Goal: Task Accomplishment & Management: Use online tool/utility

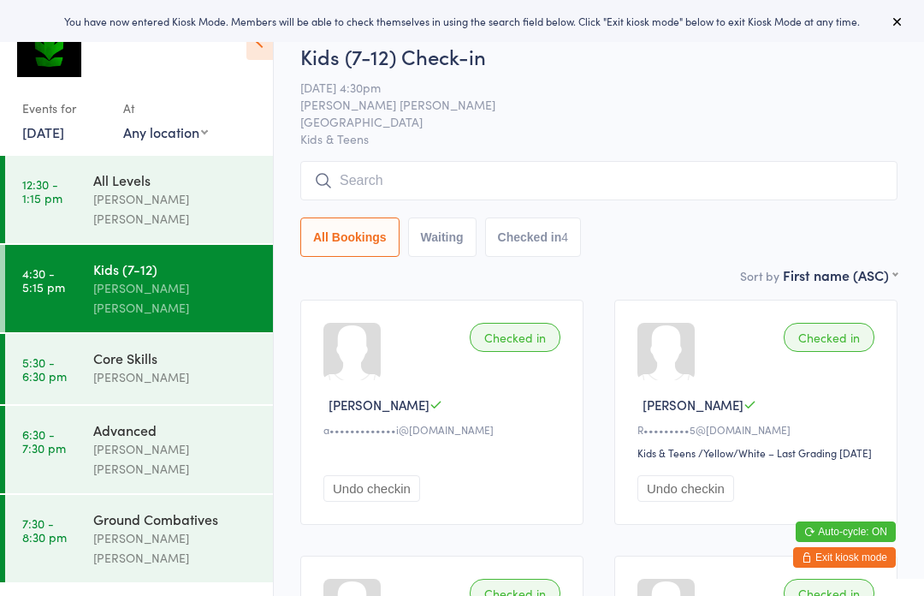
click at [231, 367] on div "[PERSON_NAME]" at bounding box center [175, 377] width 165 height 20
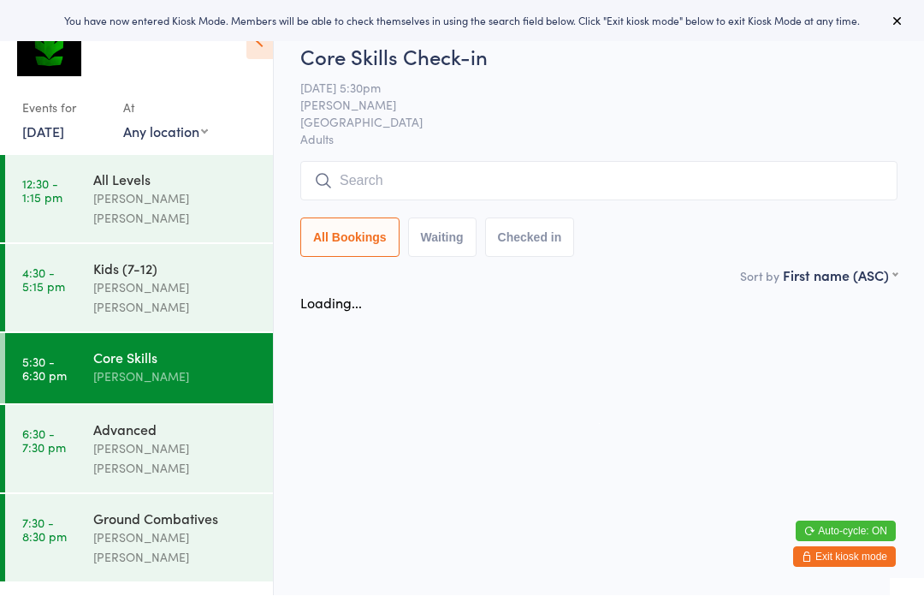
scroll to position [1, 0]
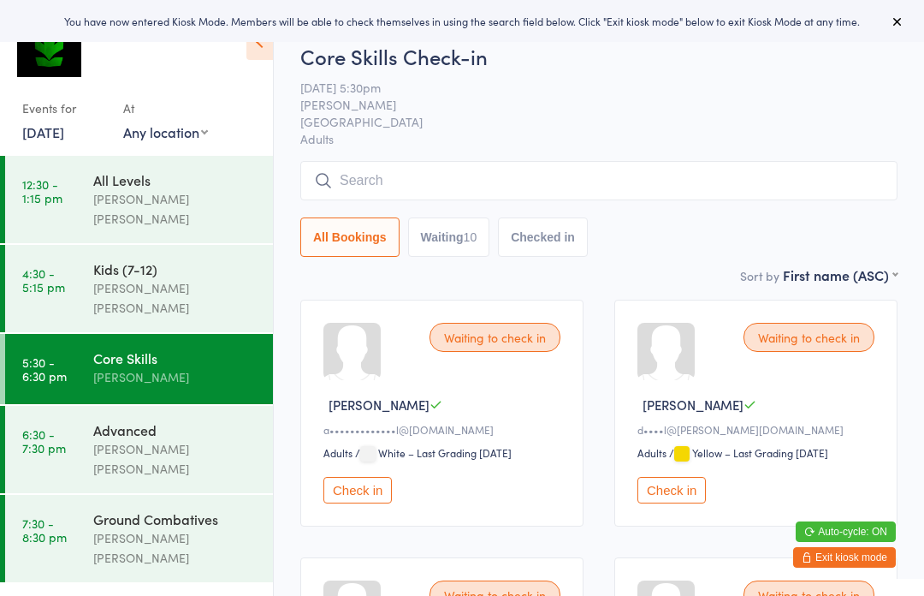
click at [722, 199] on input "search" at bounding box center [598, 180] width 597 height 39
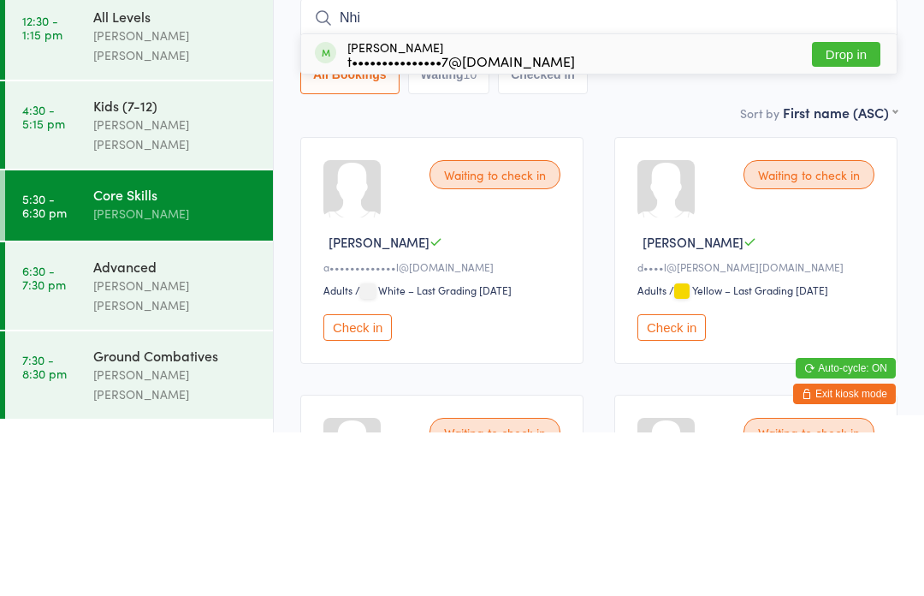
type input "Nhi"
click at [845, 205] on button "Drop in" at bounding box center [846, 217] width 68 height 25
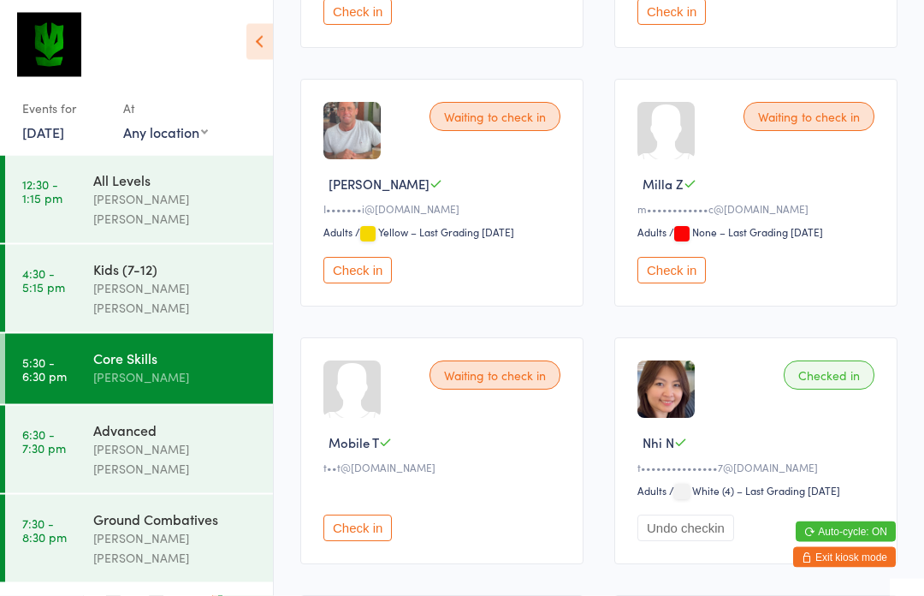
scroll to position [728, 0]
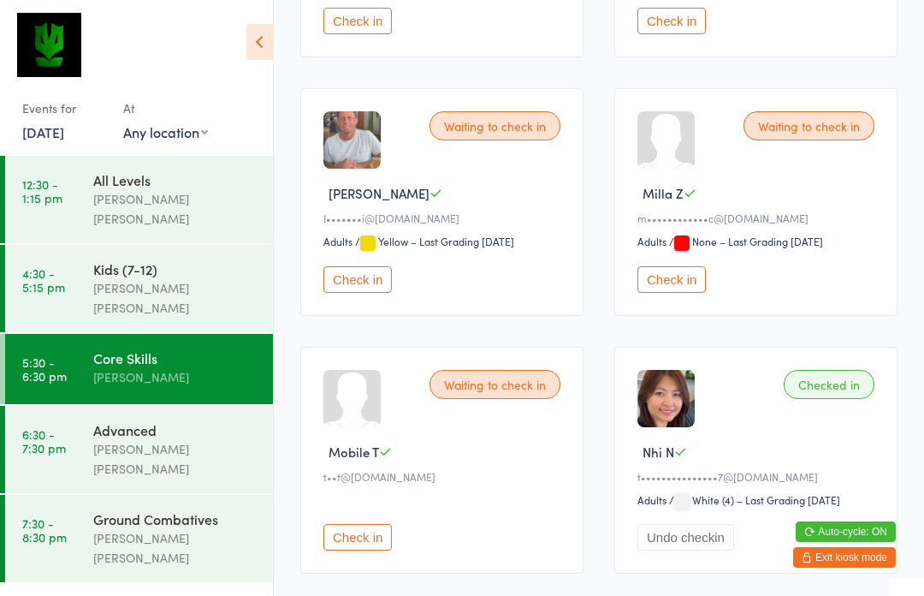
click at [363, 293] on button "Check in" at bounding box center [358, 279] width 68 height 27
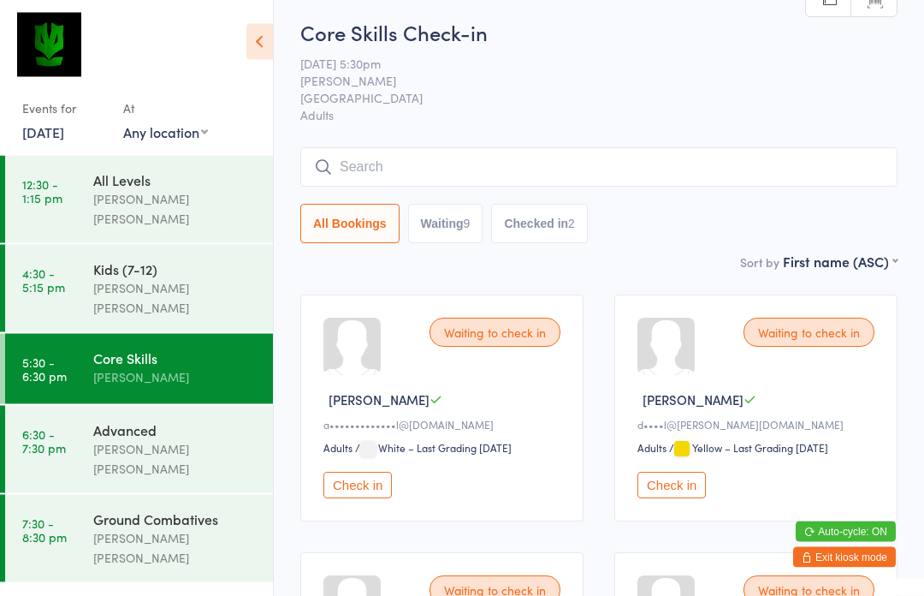
scroll to position [0, 0]
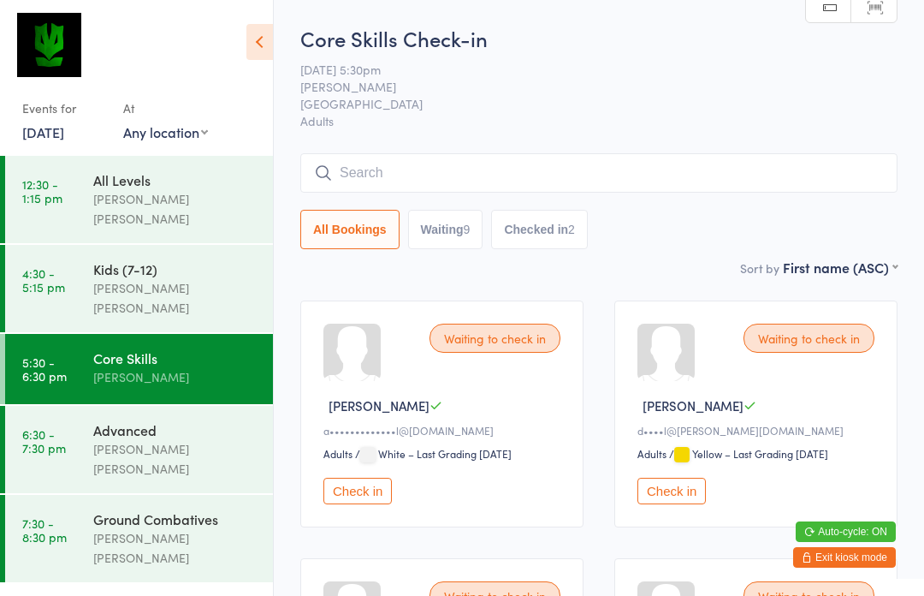
click at [432, 167] on input "search" at bounding box center [598, 172] width 597 height 39
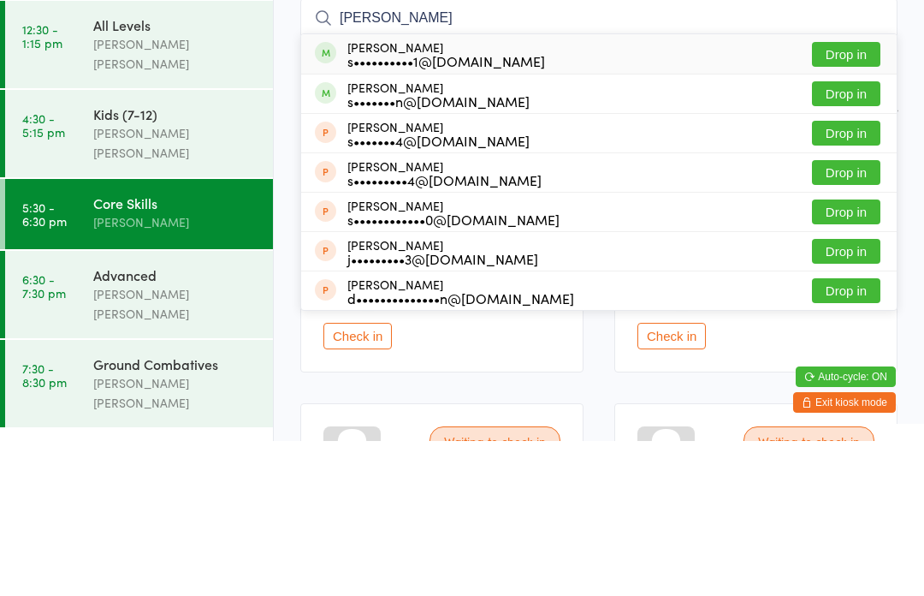
type input "[PERSON_NAME]"
click at [846, 197] on button "Drop in" at bounding box center [846, 209] width 68 height 25
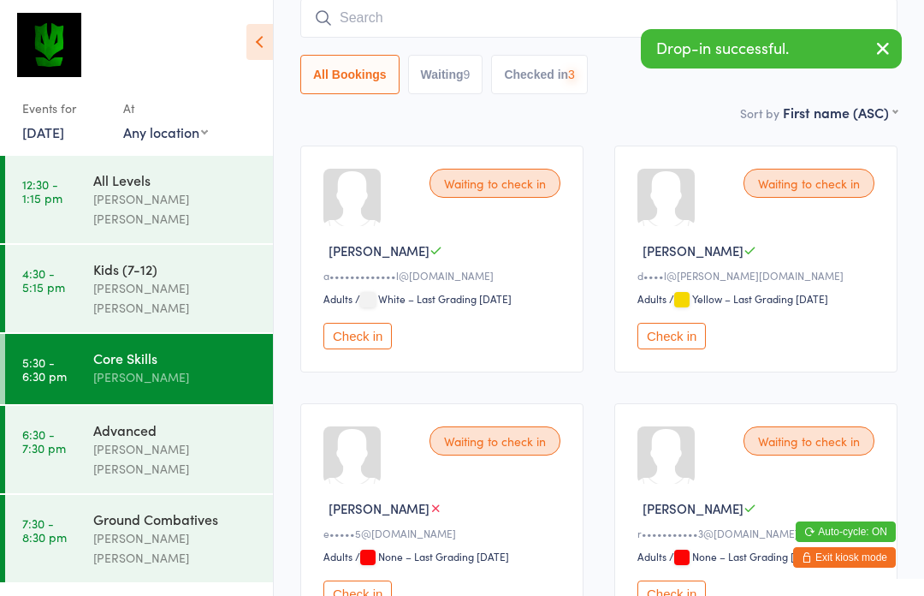
click at [110, 420] on div "Advanced" at bounding box center [175, 429] width 165 height 19
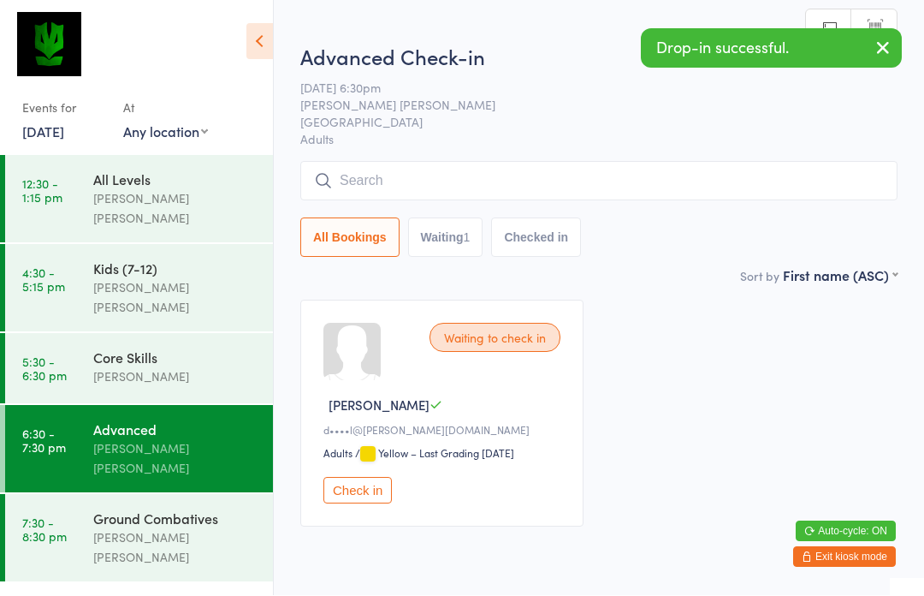
scroll to position [1, 0]
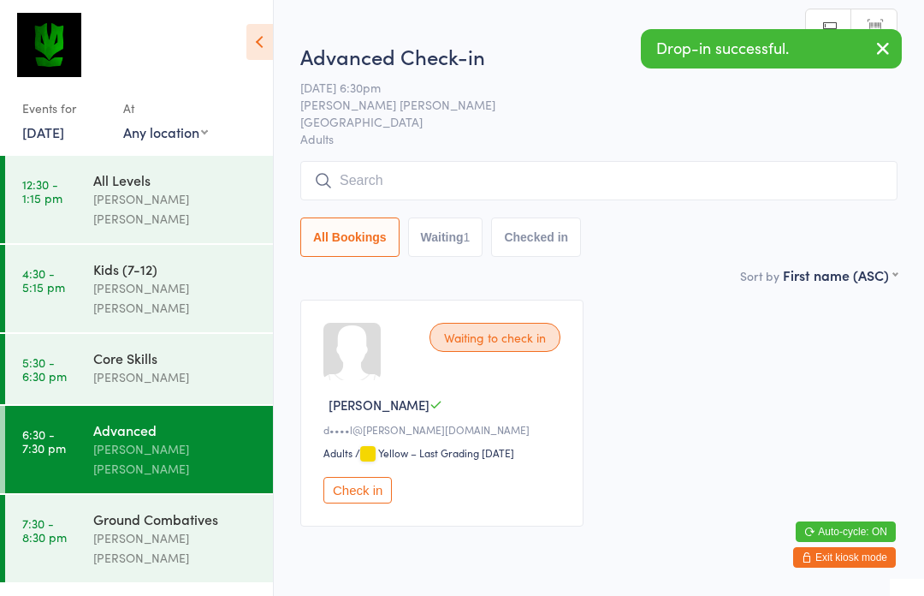
click at [470, 177] on input "search" at bounding box center [598, 180] width 597 height 39
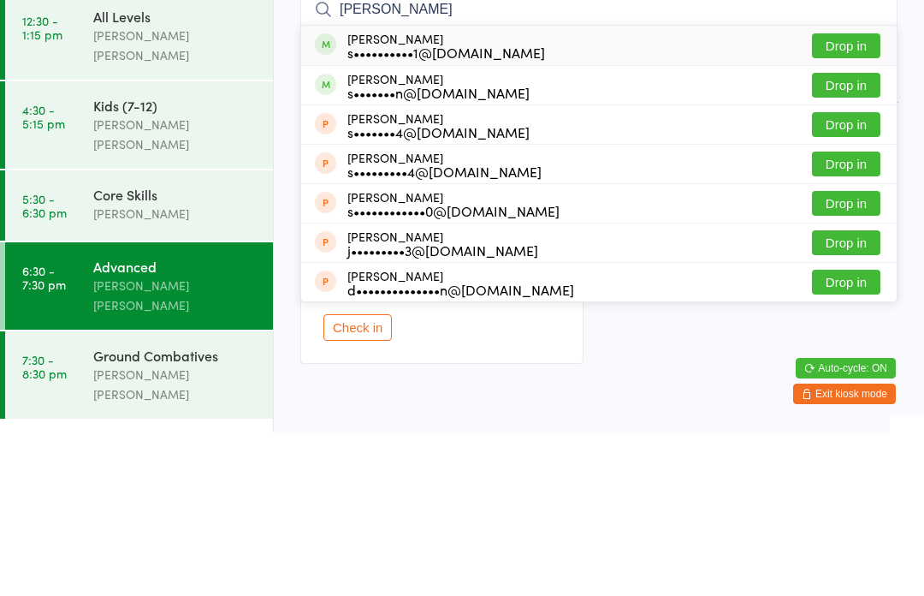
type input "[PERSON_NAME]"
click at [847, 197] on button "Drop in" at bounding box center [846, 209] width 68 height 25
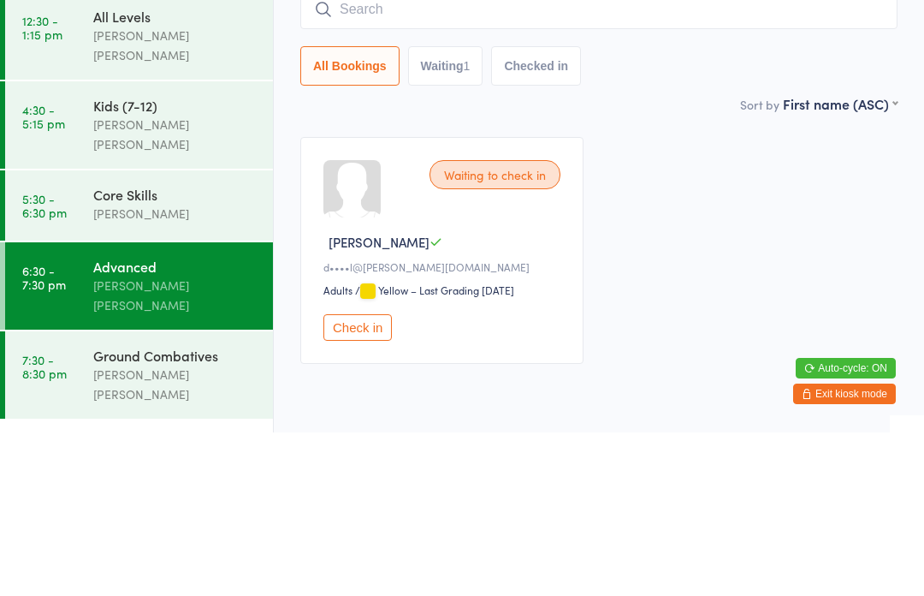
scroll to position [71, 0]
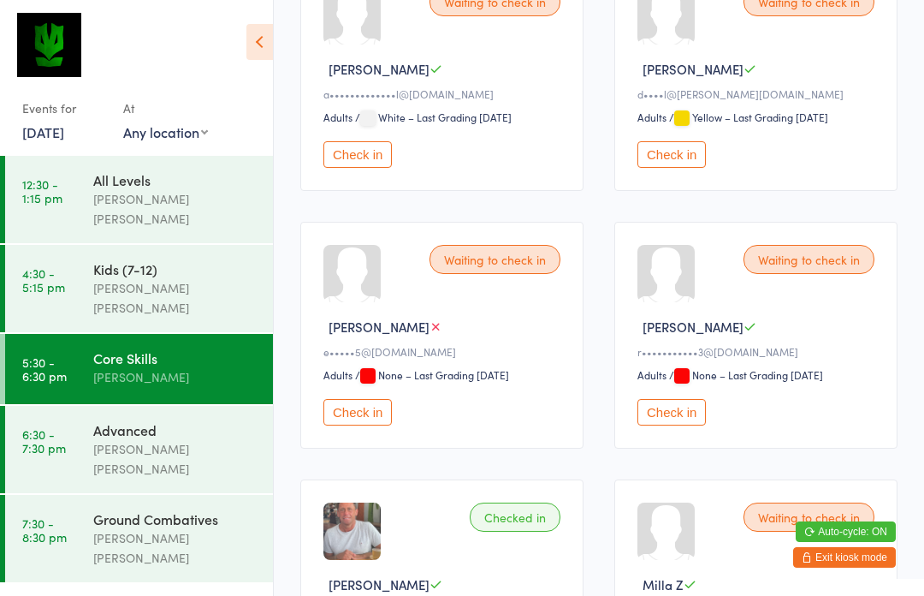
scroll to position [333, 0]
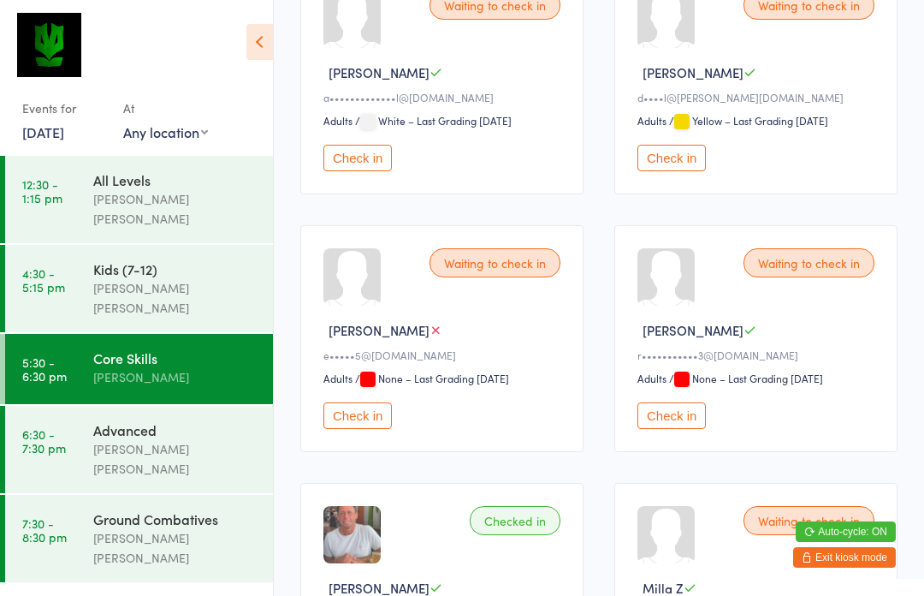
click at [373, 429] on button "Check in" at bounding box center [358, 415] width 68 height 27
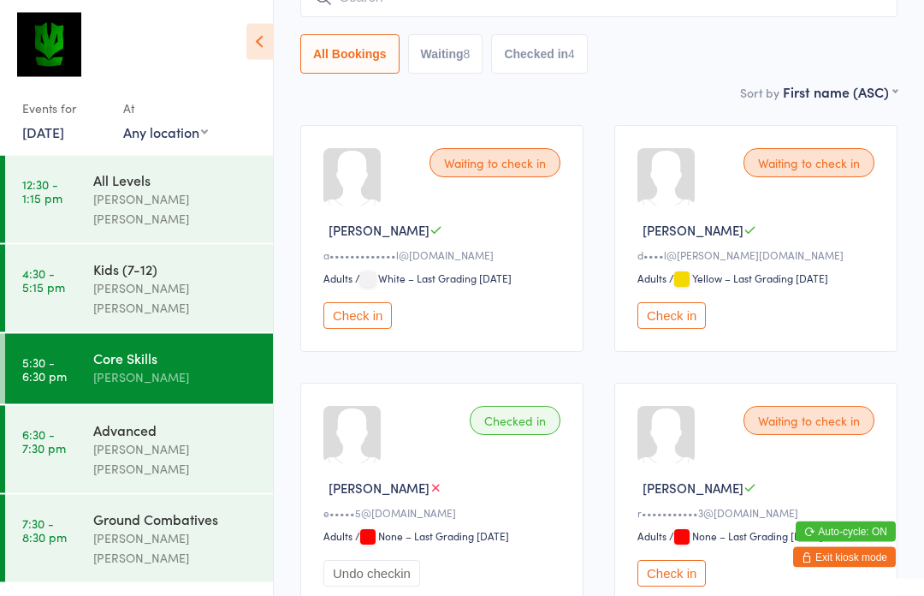
scroll to position [0, 0]
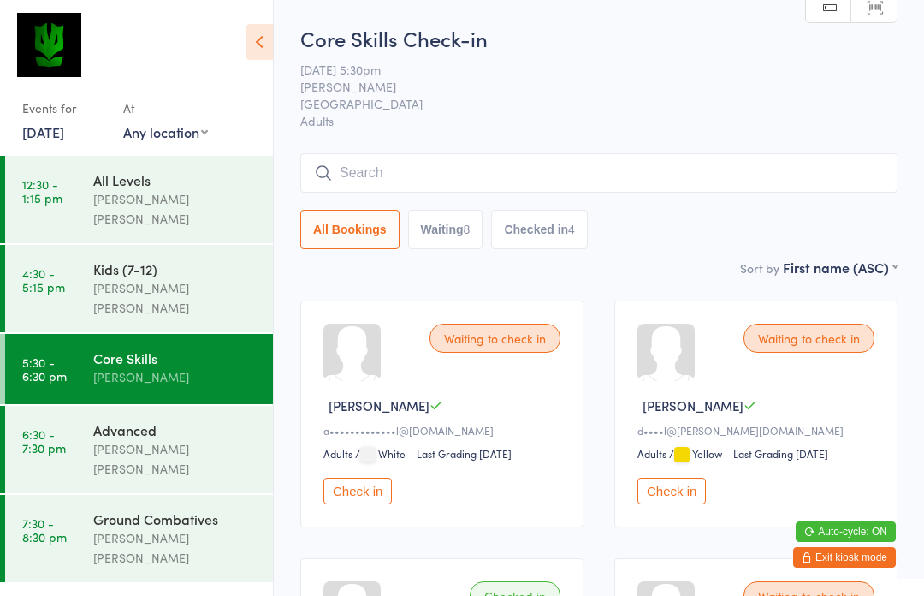
click at [591, 173] on input "search" at bounding box center [598, 172] width 597 height 39
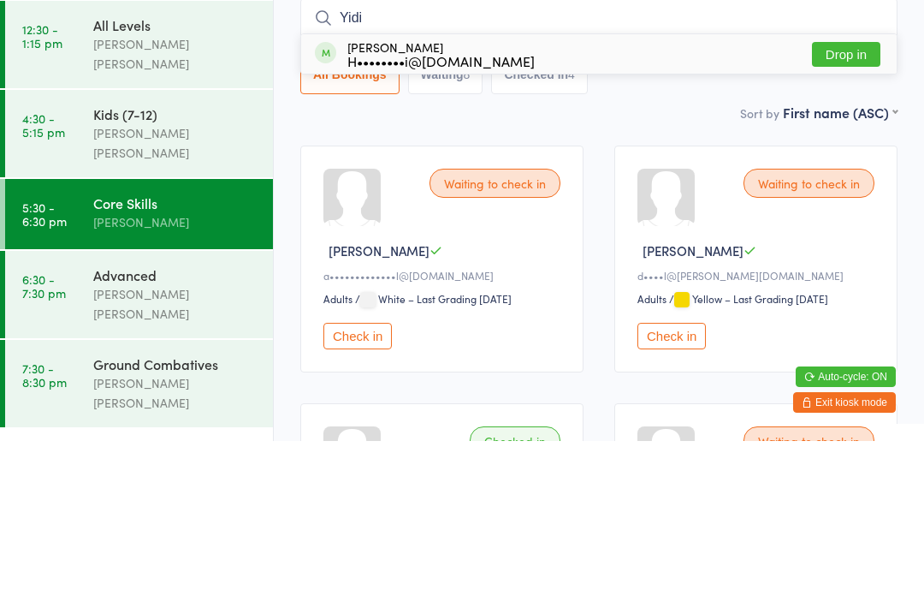
type input "Yidi"
click at [848, 197] on button "Drop in" at bounding box center [846, 209] width 68 height 25
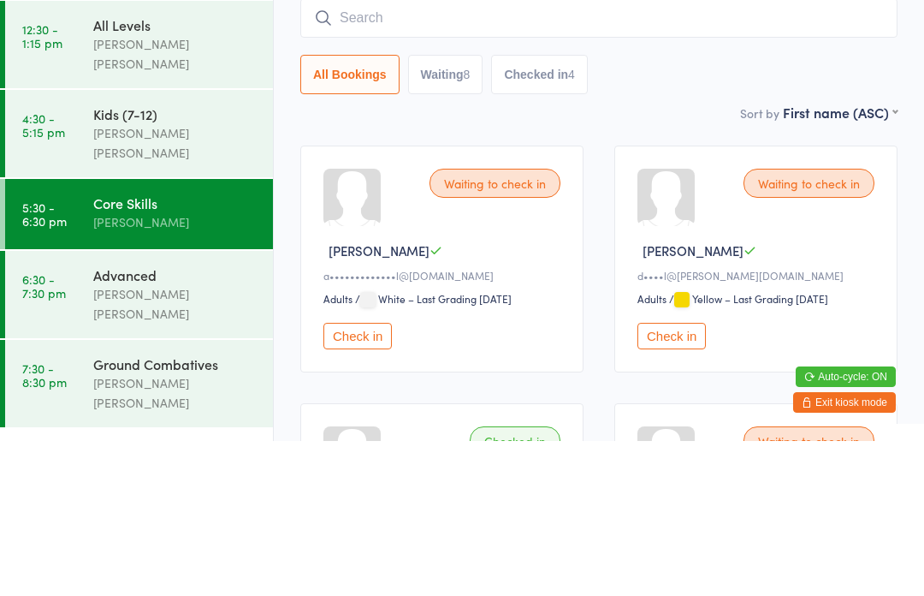
scroll to position [155, 0]
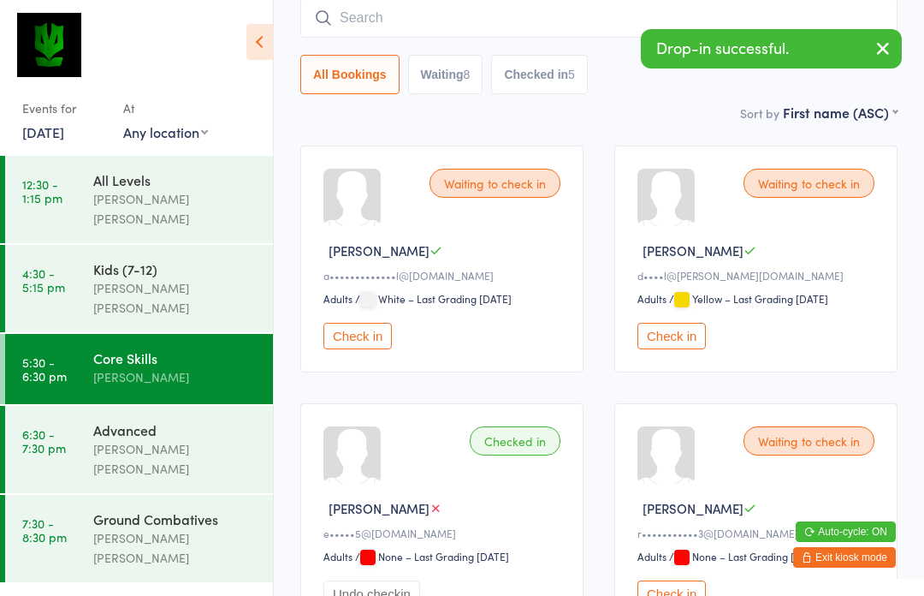
click at [449, 87] on button "Waiting 8" at bounding box center [445, 74] width 75 height 39
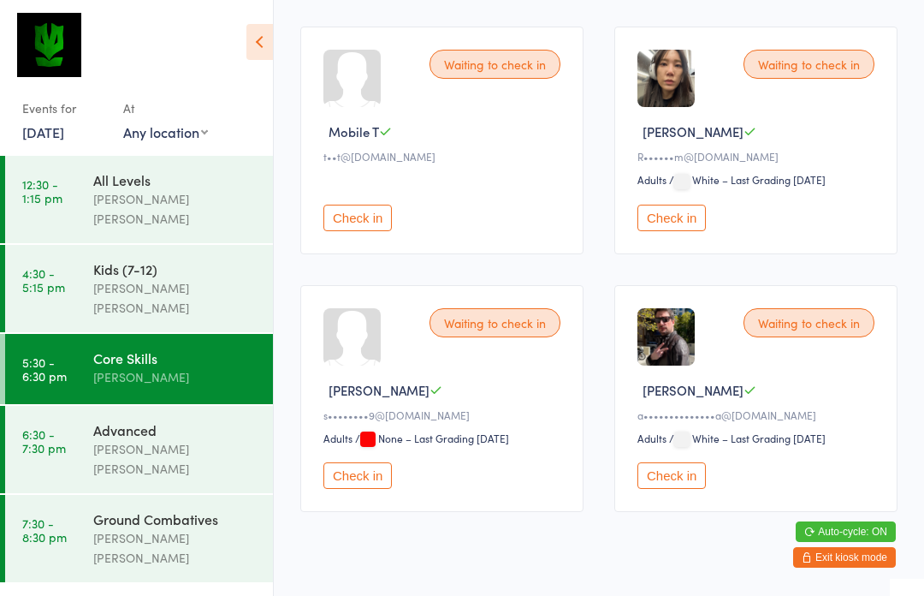
scroll to position [799, 0]
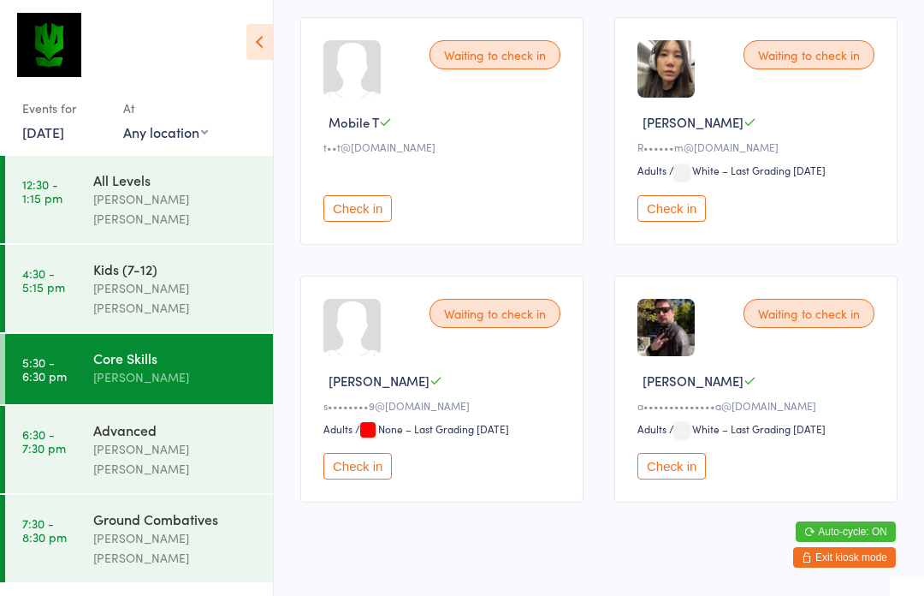
click at [680, 479] on button "Check in" at bounding box center [672, 466] width 68 height 27
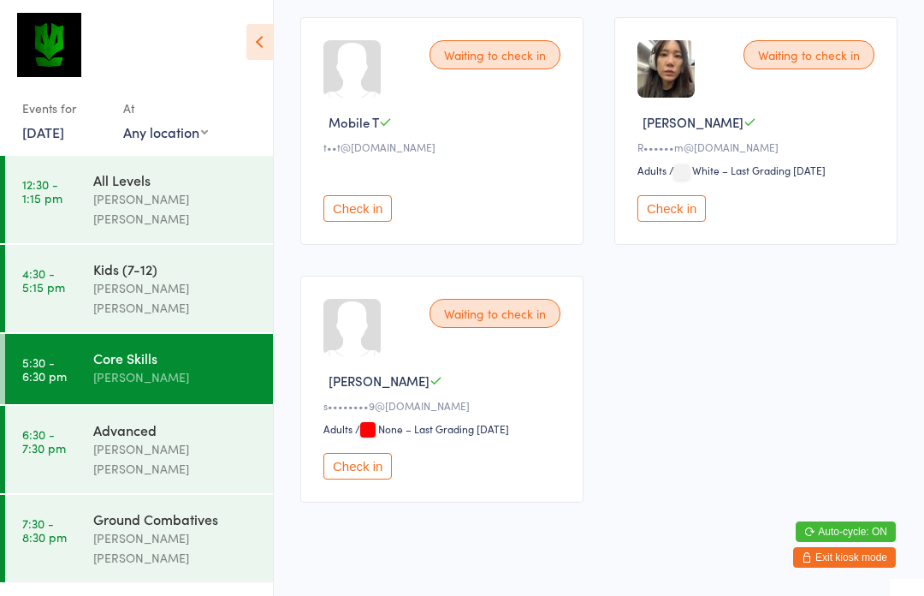
click at [675, 212] on button "Check in" at bounding box center [672, 208] width 68 height 27
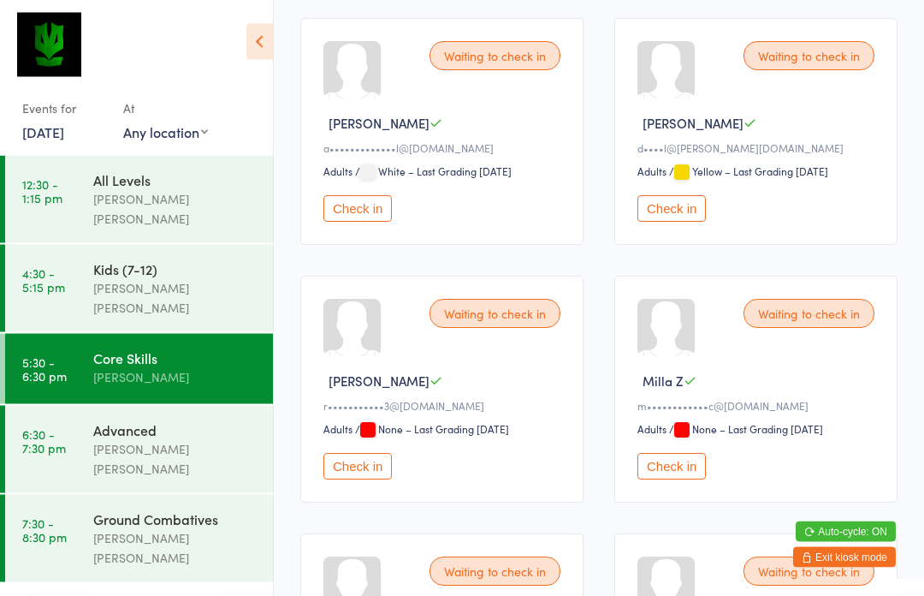
scroll to position [0, 0]
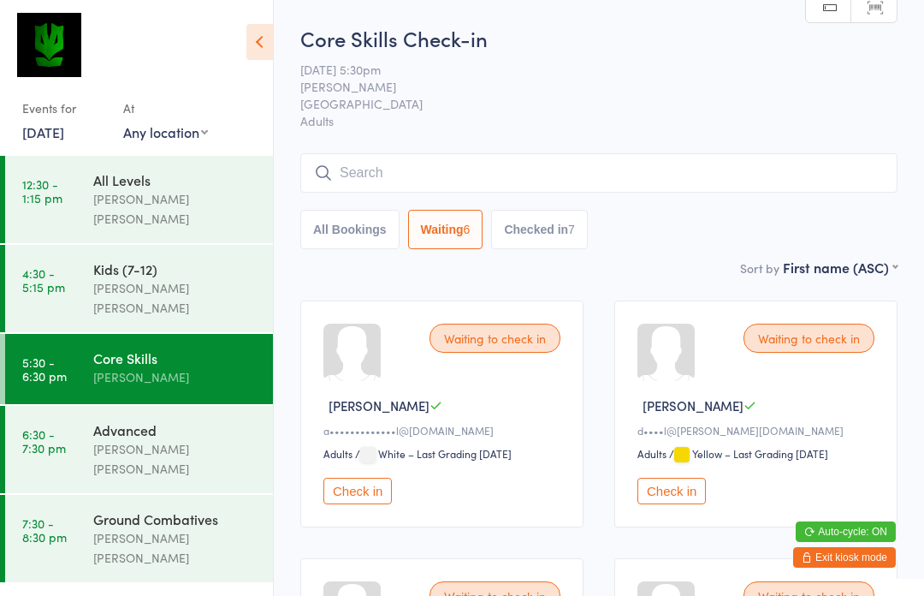
click at [389, 168] on input "search" at bounding box center [598, 172] width 597 height 39
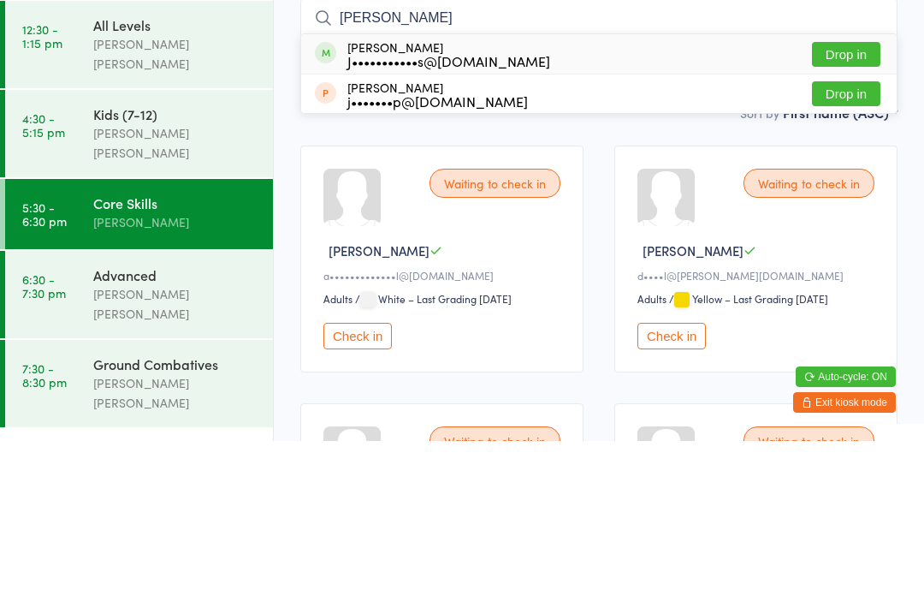
type input "[PERSON_NAME]"
click at [839, 197] on button "Drop in" at bounding box center [846, 209] width 68 height 25
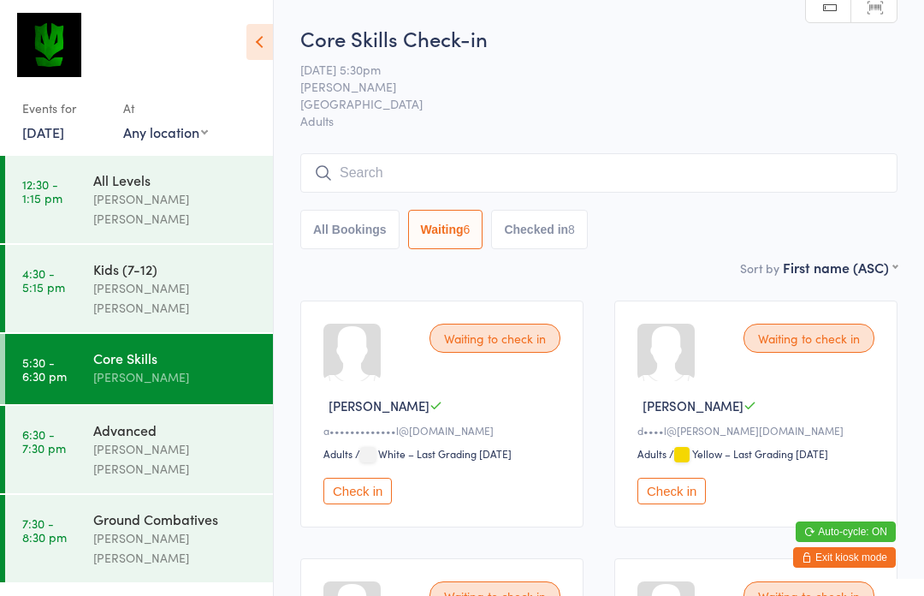
click at [684, 176] on input "search" at bounding box center [598, 172] width 597 height 39
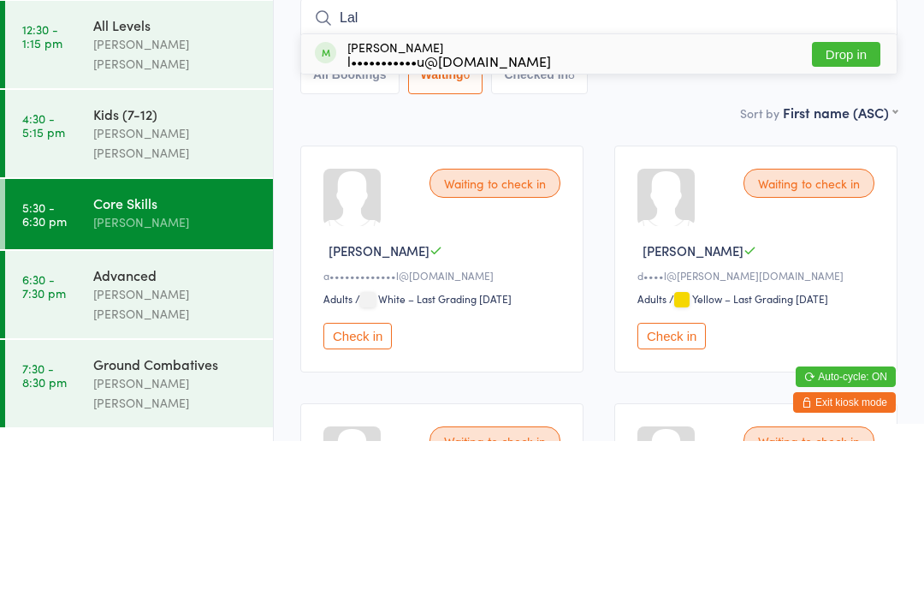
type input "Lal"
click at [848, 197] on button "Drop in" at bounding box center [846, 209] width 68 height 25
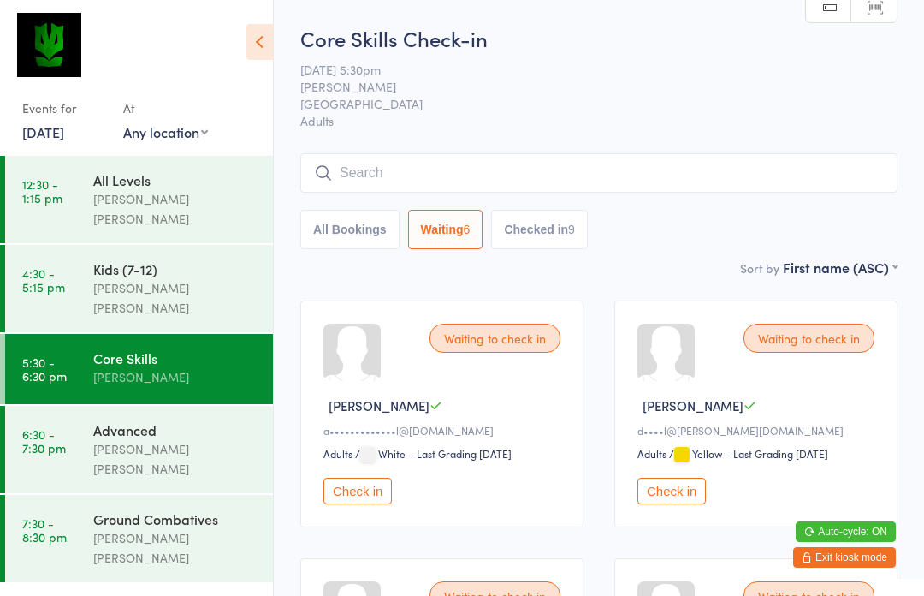
click at [550, 233] on button "Checked in 9" at bounding box center [539, 229] width 97 height 39
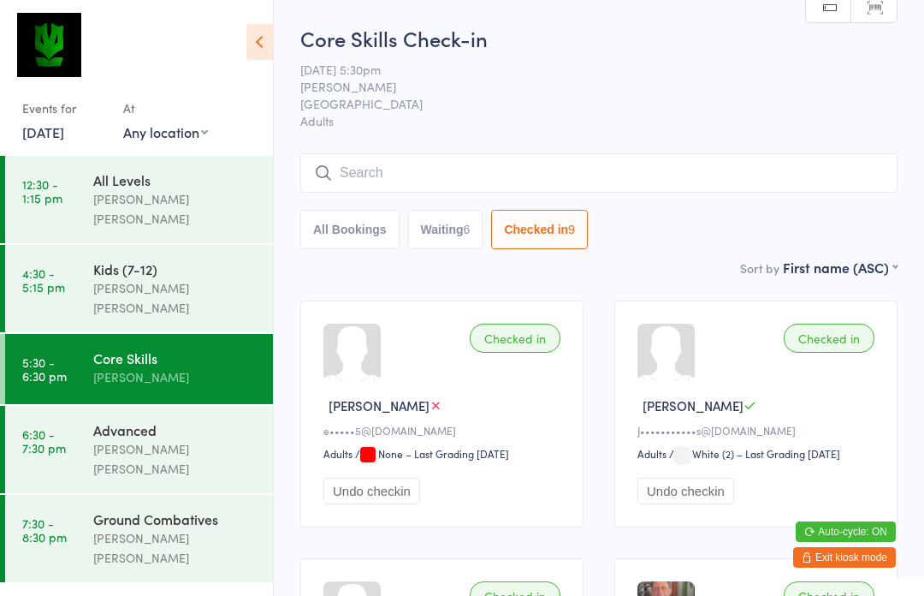
click at [445, 240] on button "Waiting 6" at bounding box center [445, 229] width 75 height 39
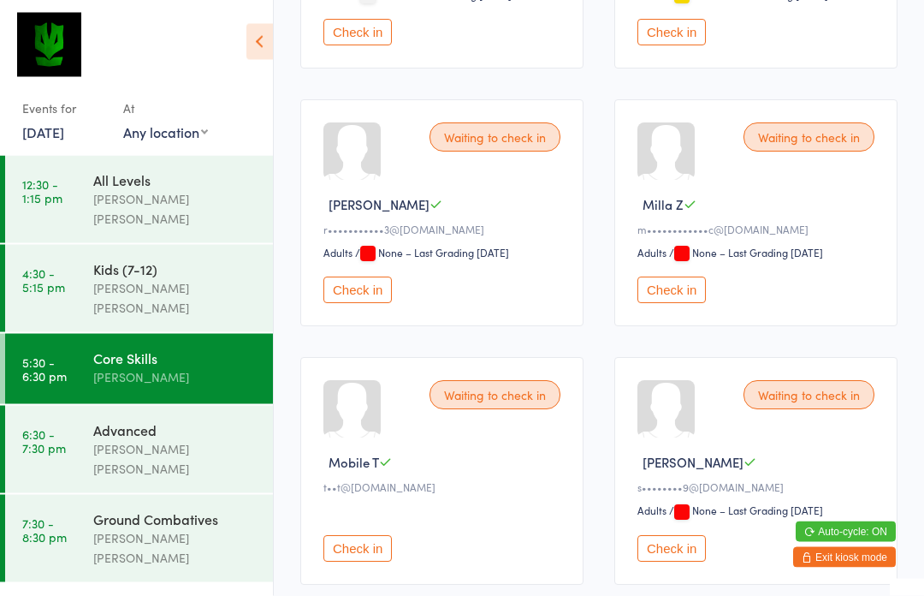
scroll to position [459, 0]
click at [686, 560] on button "Check in" at bounding box center [672, 548] width 68 height 27
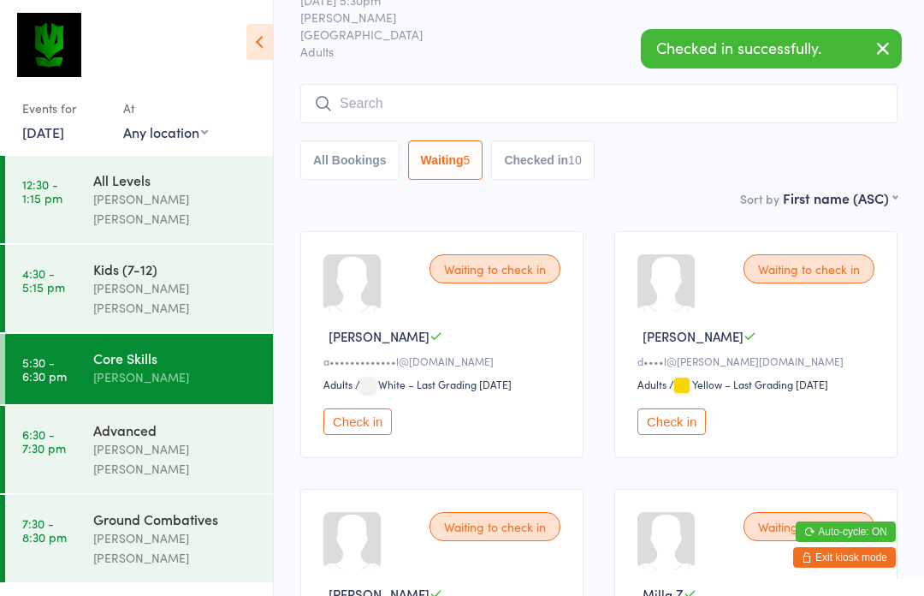
scroll to position [0, 0]
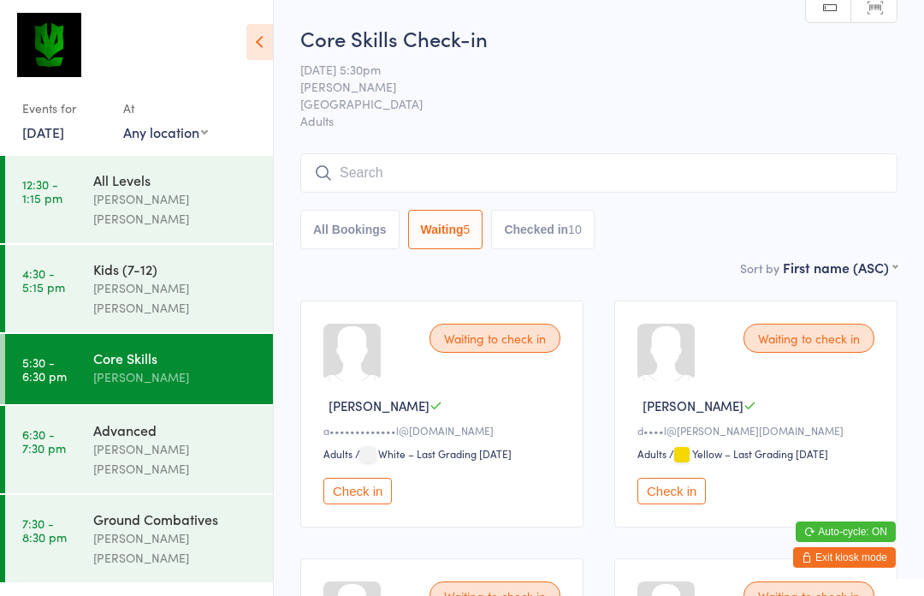
click at [682, 490] on button "Check in" at bounding box center [672, 491] width 68 height 27
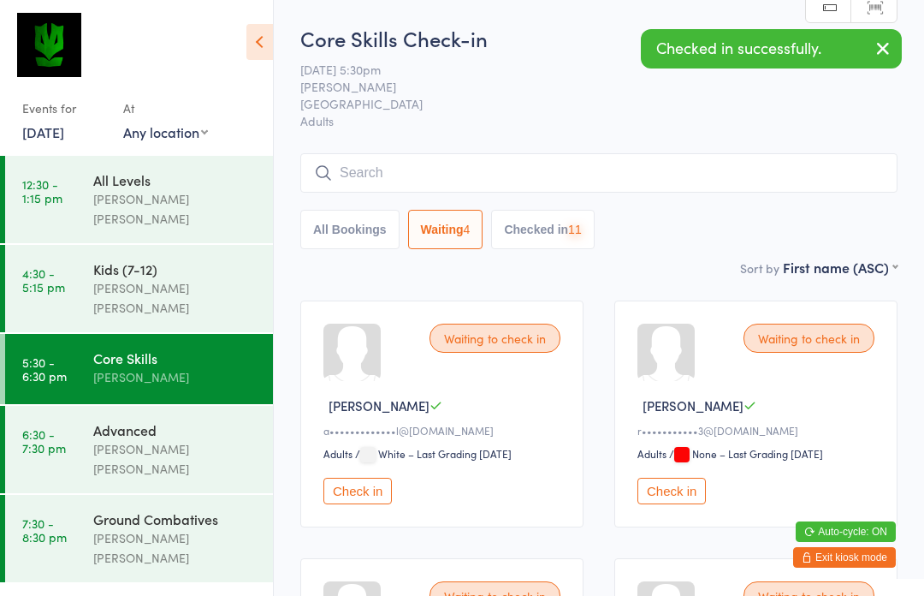
click at [140, 439] on div "[PERSON_NAME] [PERSON_NAME]" at bounding box center [175, 458] width 165 height 39
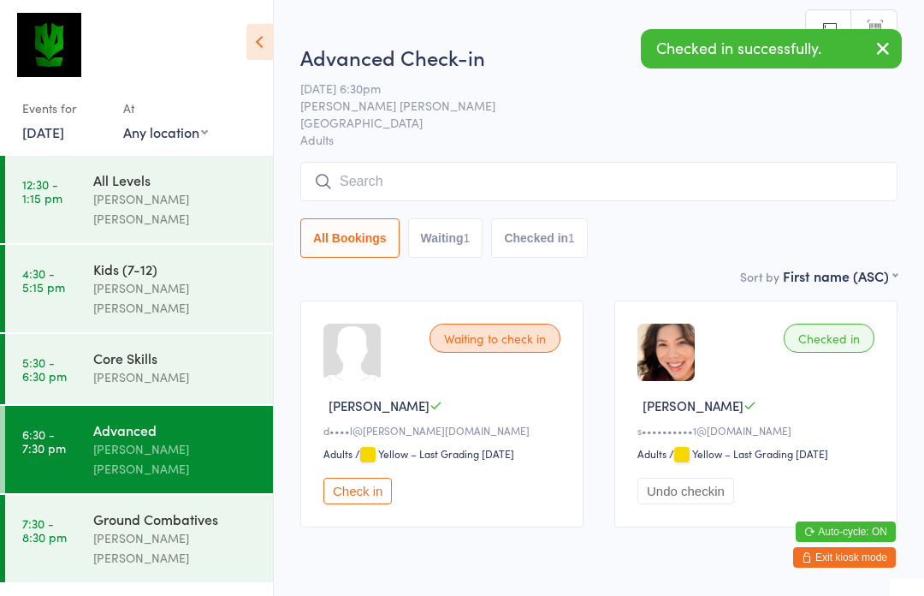
click at [162, 367] on div "[PERSON_NAME]" at bounding box center [175, 377] width 165 height 20
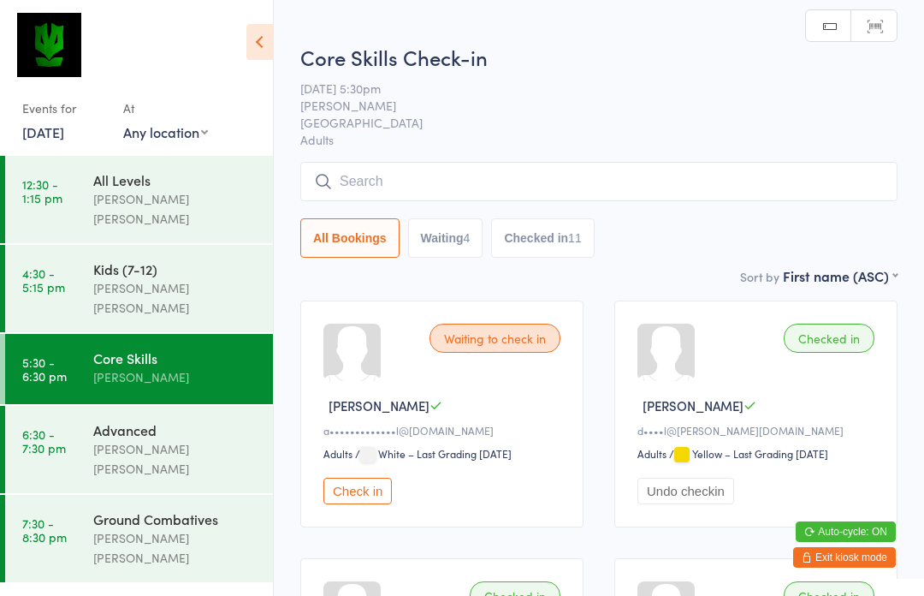
click at [174, 420] on div "Advanced" at bounding box center [175, 429] width 165 height 19
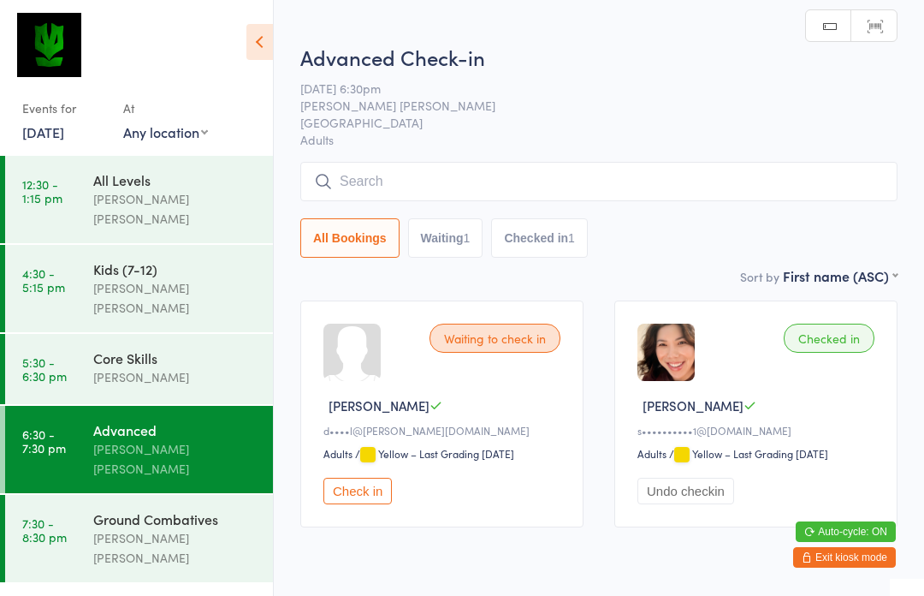
click at [367, 494] on button "Check in" at bounding box center [358, 491] width 68 height 27
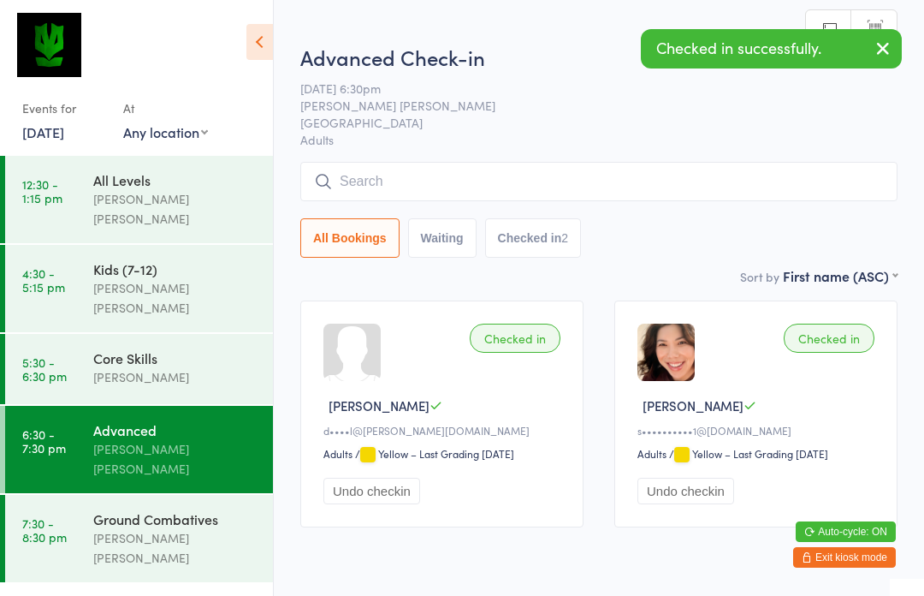
click at [209, 509] on div "Ground Combatives" at bounding box center [175, 518] width 165 height 19
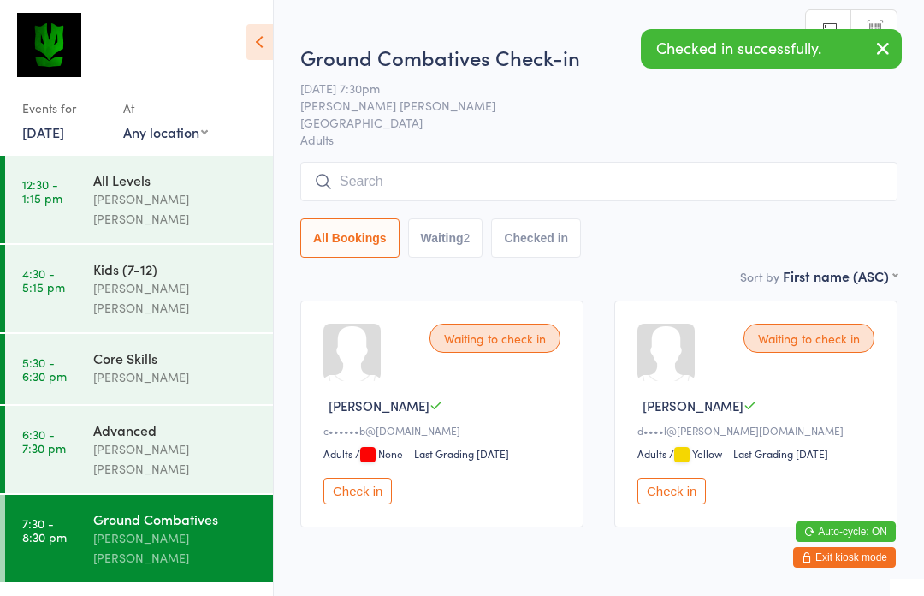
click at [676, 486] on button "Check in" at bounding box center [672, 491] width 68 height 27
click at [210, 348] on div "Core Skills" at bounding box center [175, 357] width 165 height 19
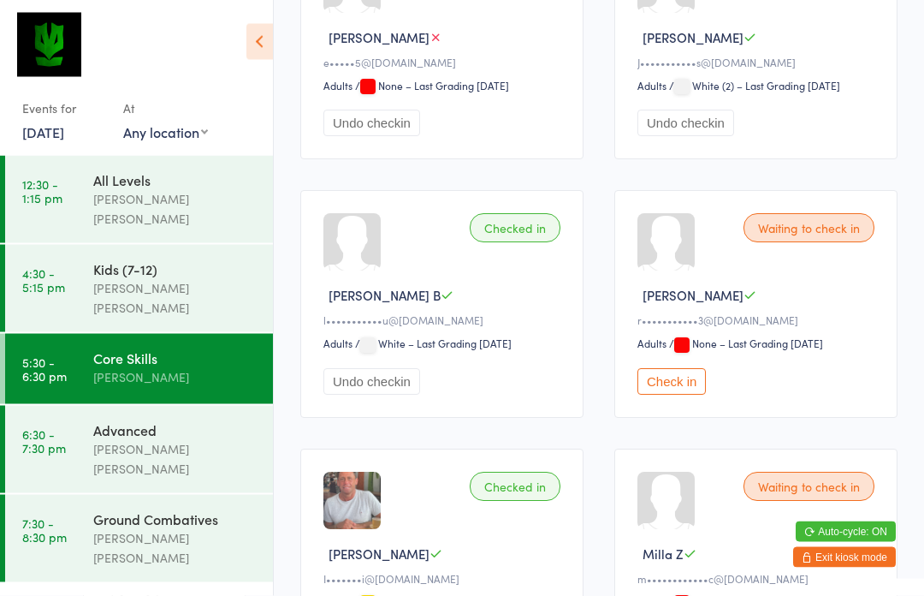
click at [684, 386] on button "Check in" at bounding box center [672, 382] width 68 height 27
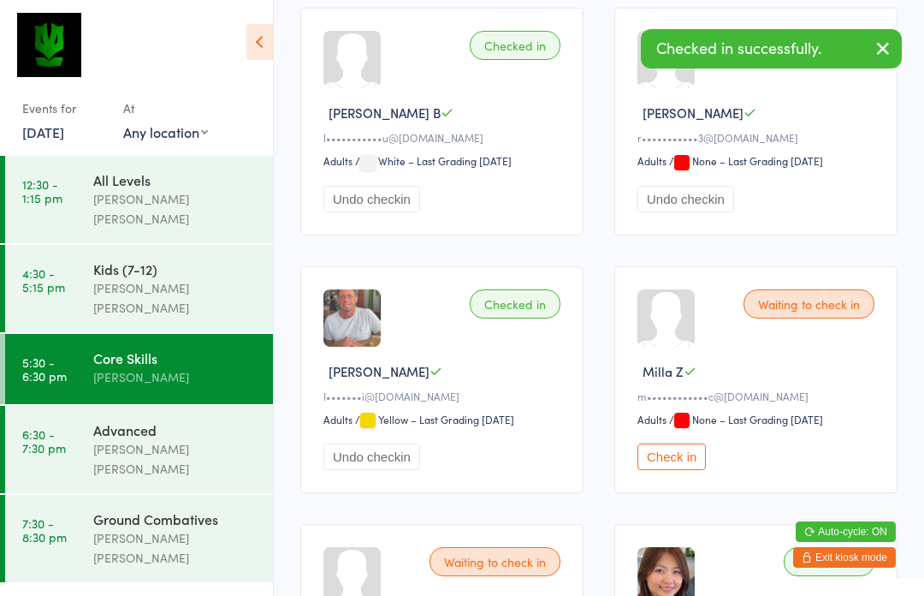
scroll to position [825, 0]
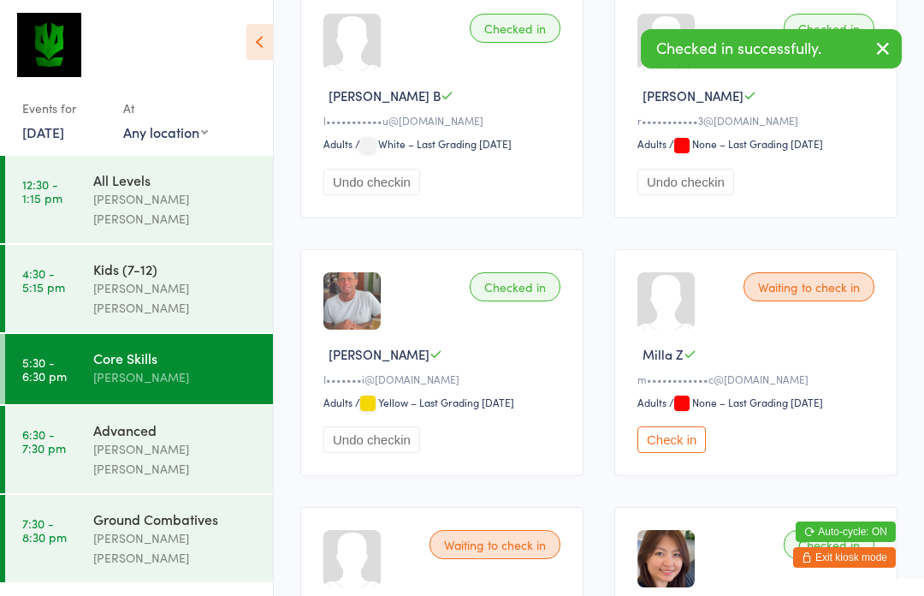
click at [691, 453] on button "Check in" at bounding box center [672, 439] width 68 height 27
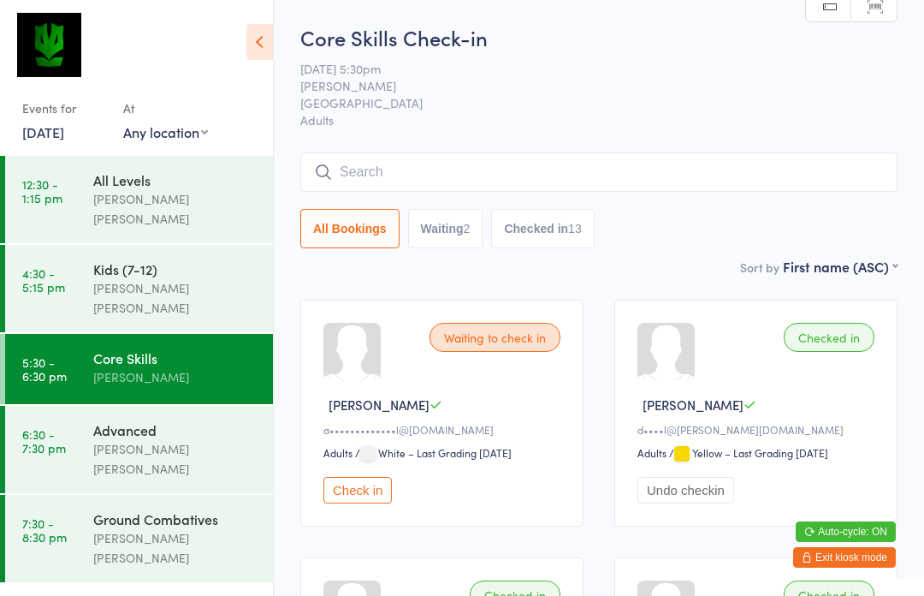
click at [445, 243] on button "Waiting 2" at bounding box center [445, 228] width 75 height 39
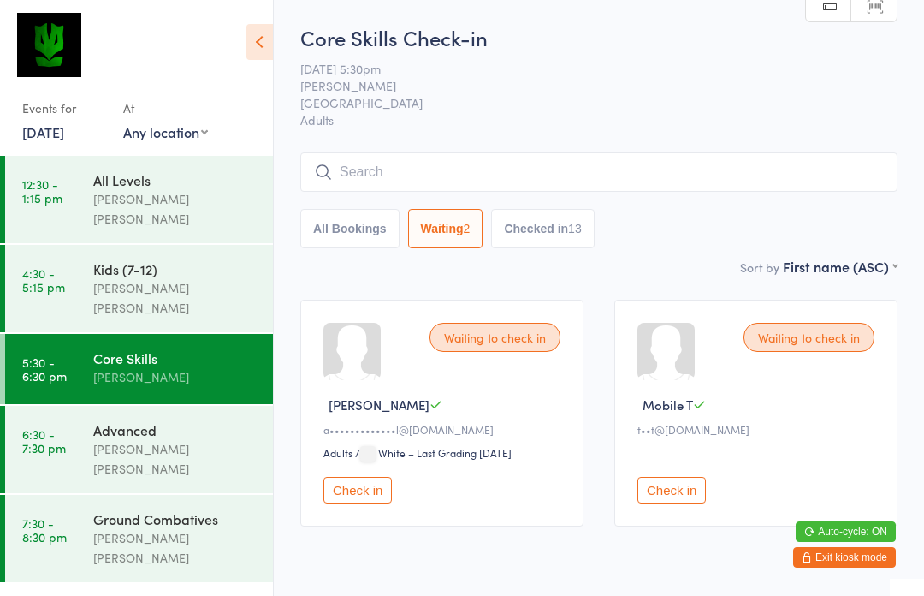
click at [216, 439] on div "[PERSON_NAME] [PERSON_NAME]" at bounding box center [175, 458] width 165 height 39
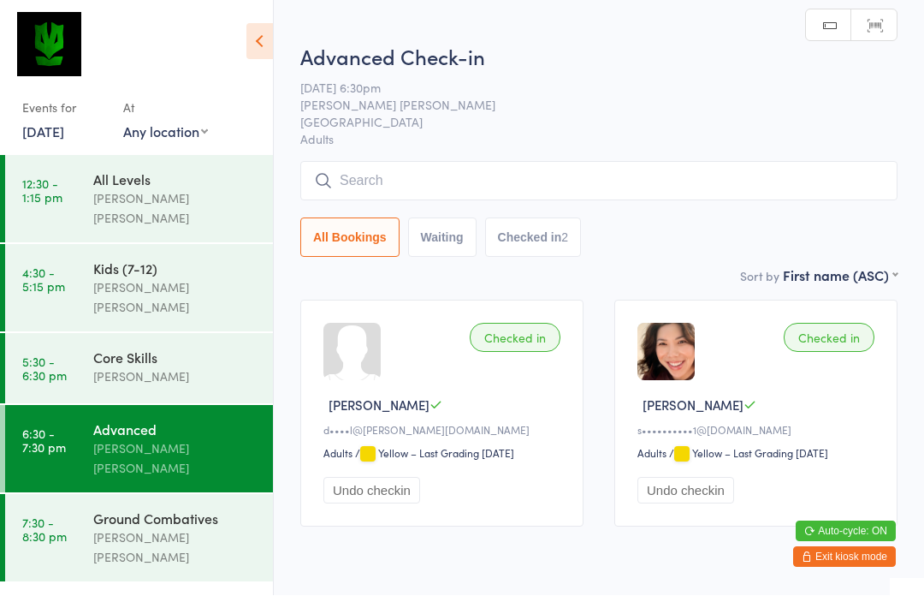
scroll to position [1, 0]
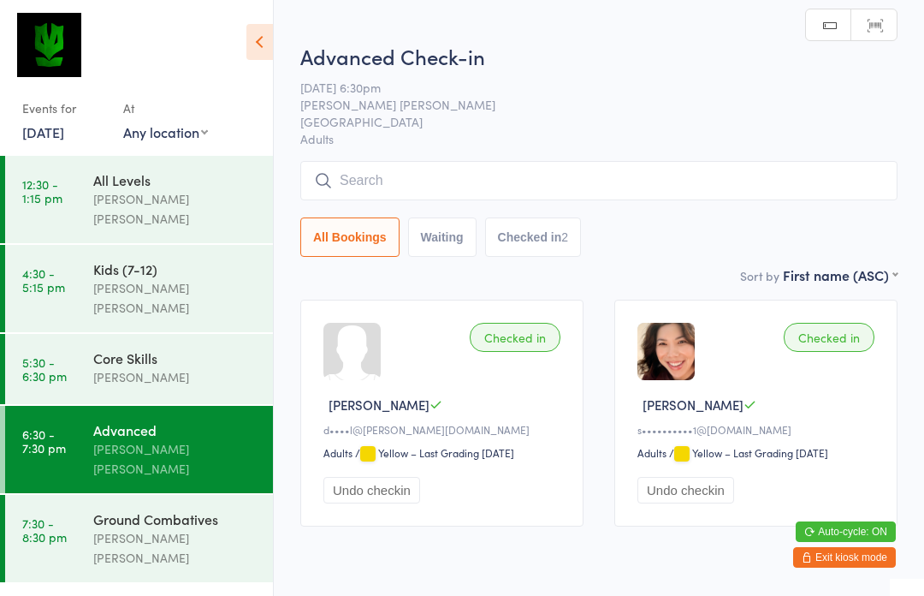
click at [643, 187] on input "search" at bounding box center [598, 180] width 597 height 39
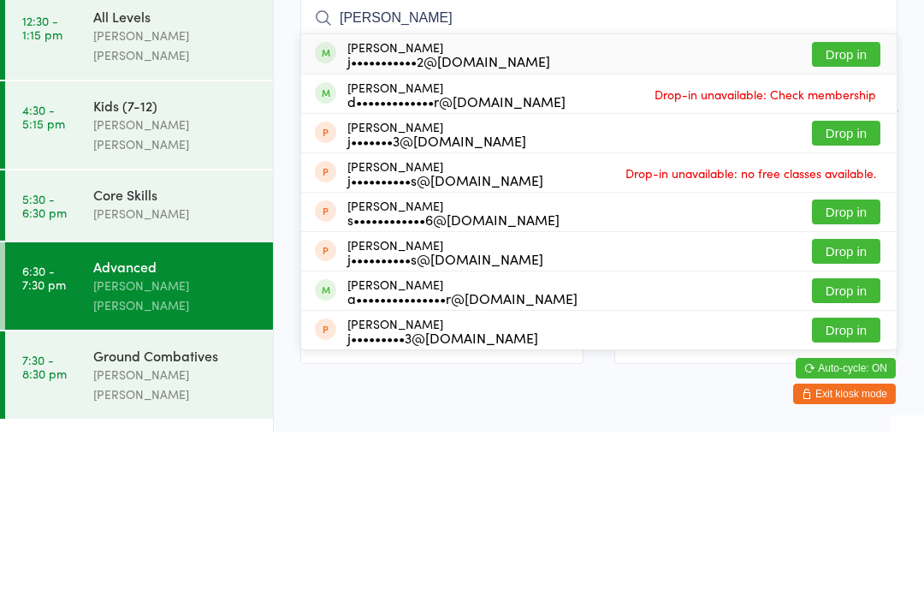
type input "Jona"
click at [871, 205] on button "Drop in" at bounding box center [846, 217] width 68 height 25
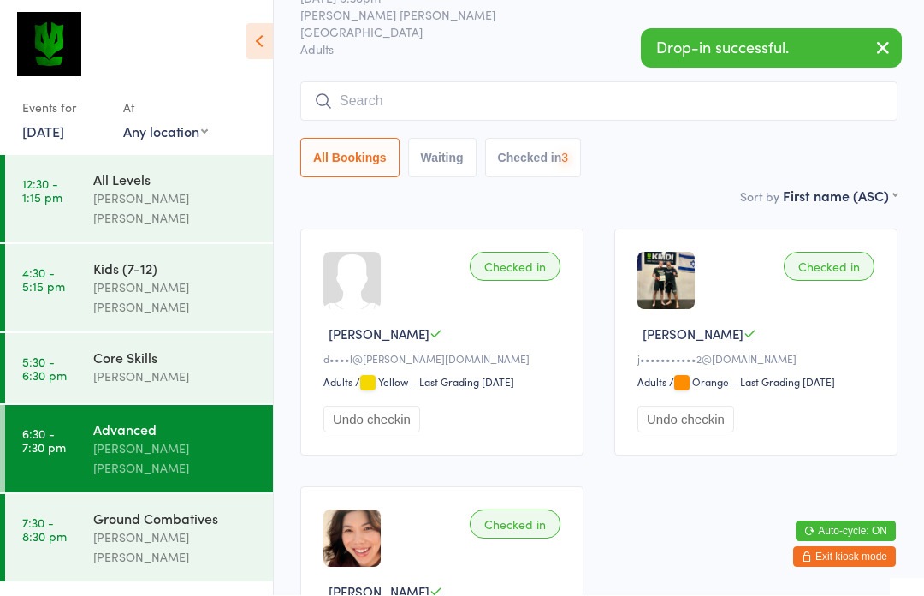
scroll to position [72, 0]
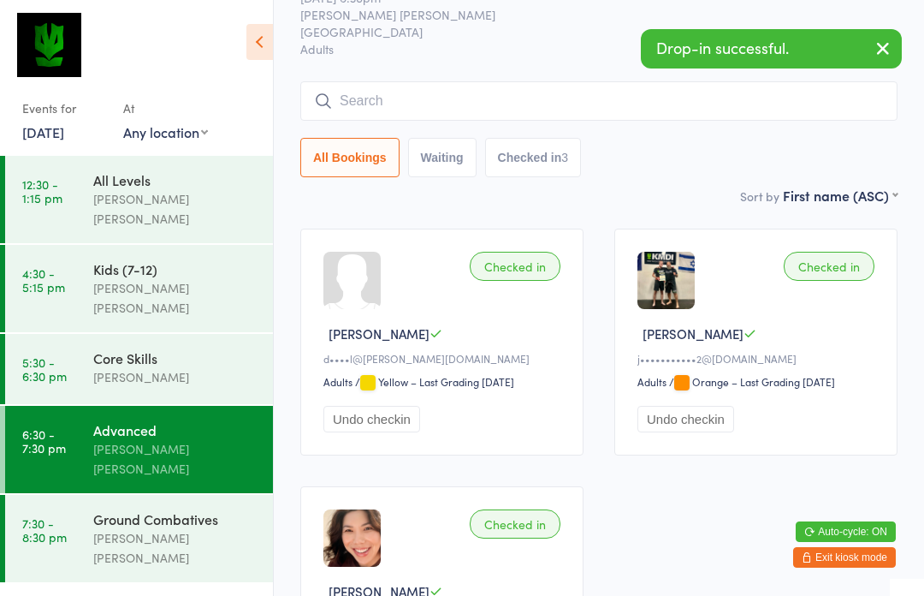
click at [152, 348] on div "Core Skills" at bounding box center [175, 357] width 165 height 19
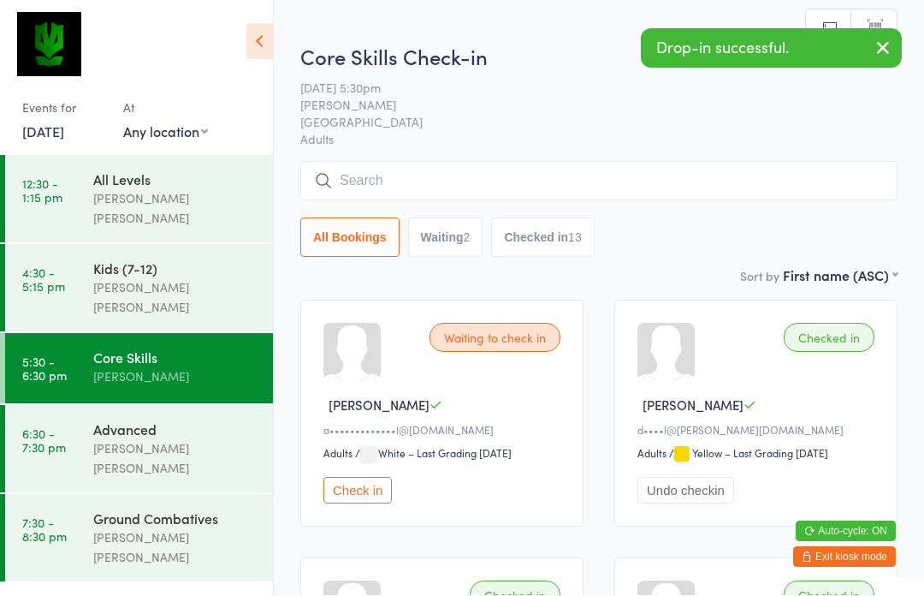
scroll to position [1, 0]
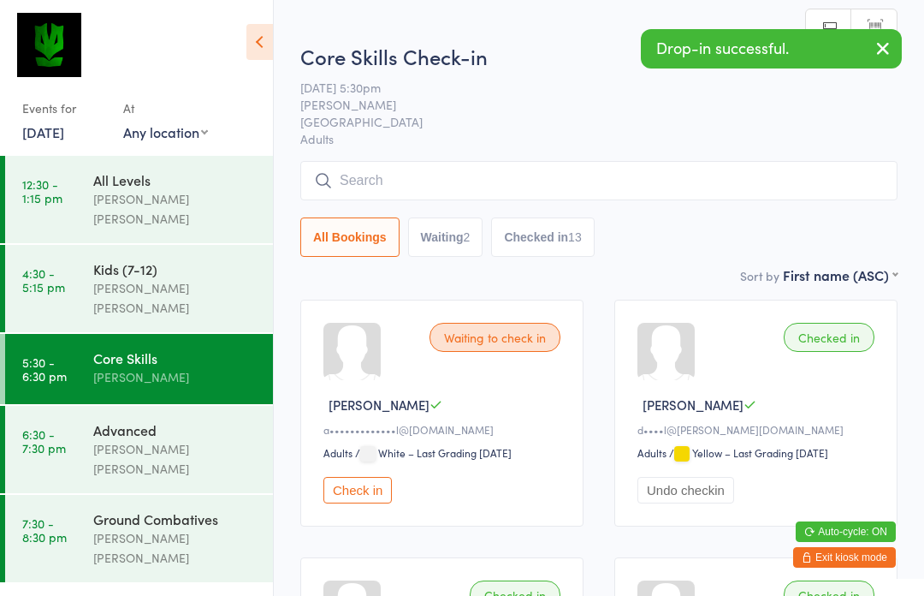
click at [186, 439] on div "[PERSON_NAME] [PERSON_NAME]" at bounding box center [175, 458] width 165 height 39
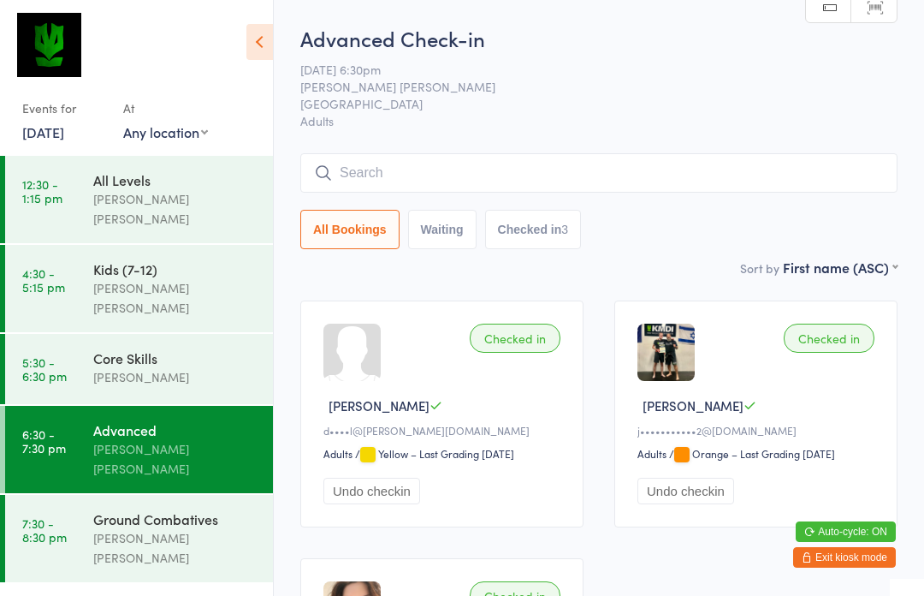
click at [523, 171] on input "search" at bounding box center [598, 172] width 597 height 39
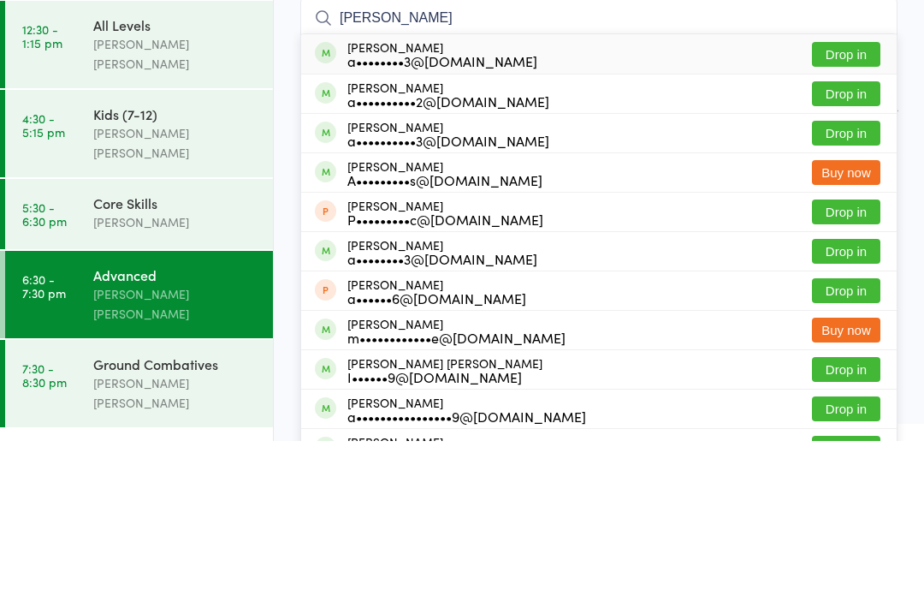
type input "Alex"
click at [855, 197] on button "Drop in" at bounding box center [846, 209] width 68 height 25
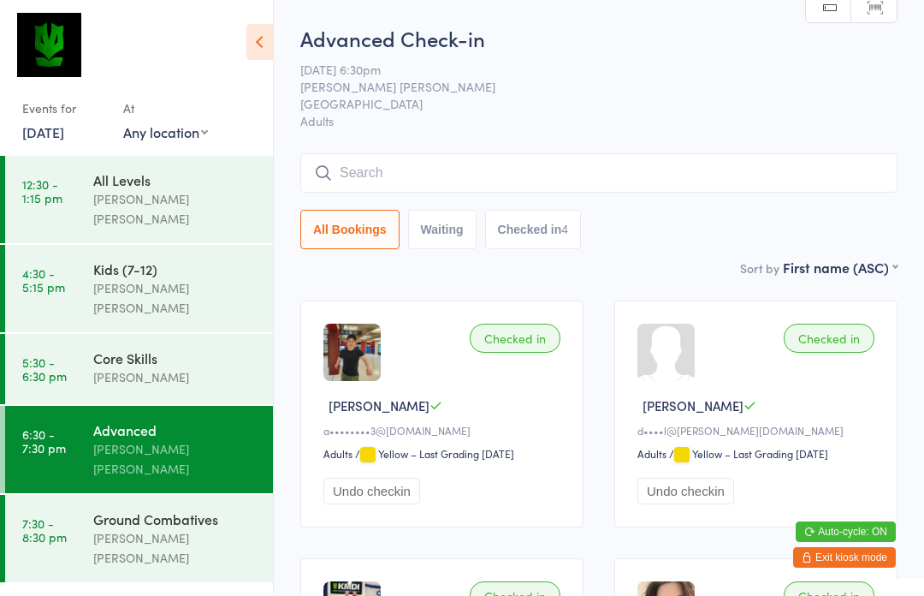
click at [504, 177] on input "search" at bounding box center [598, 172] width 597 height 39
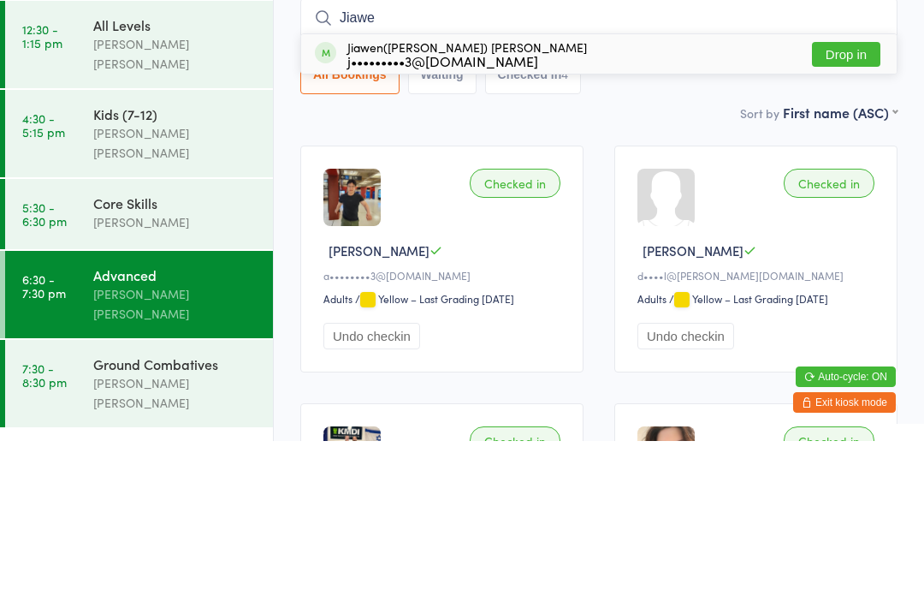
type input "Jiawe"
click at [844, 197] on button "Drop in" at bounding box center [846, 209] width 68 height 25
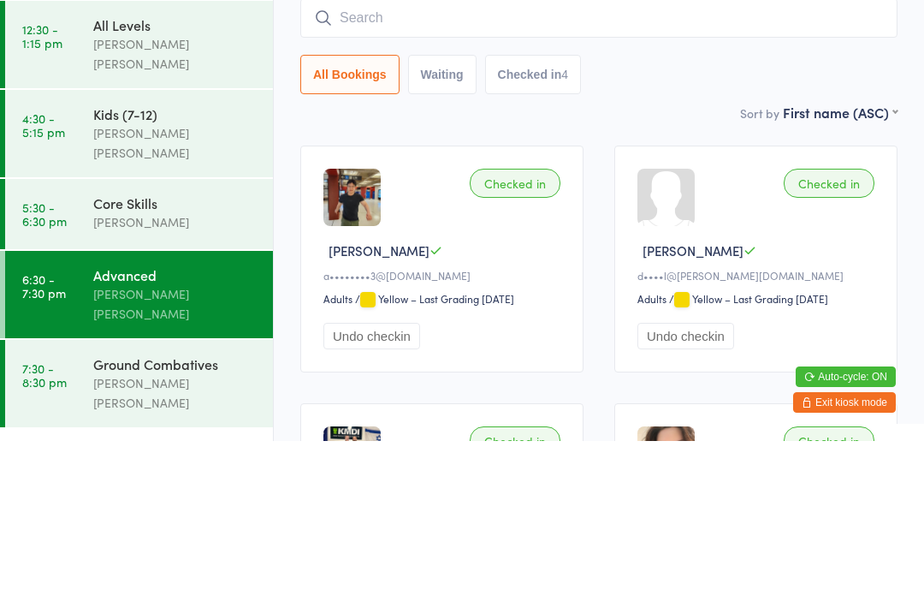
scroll to position [155, 0]
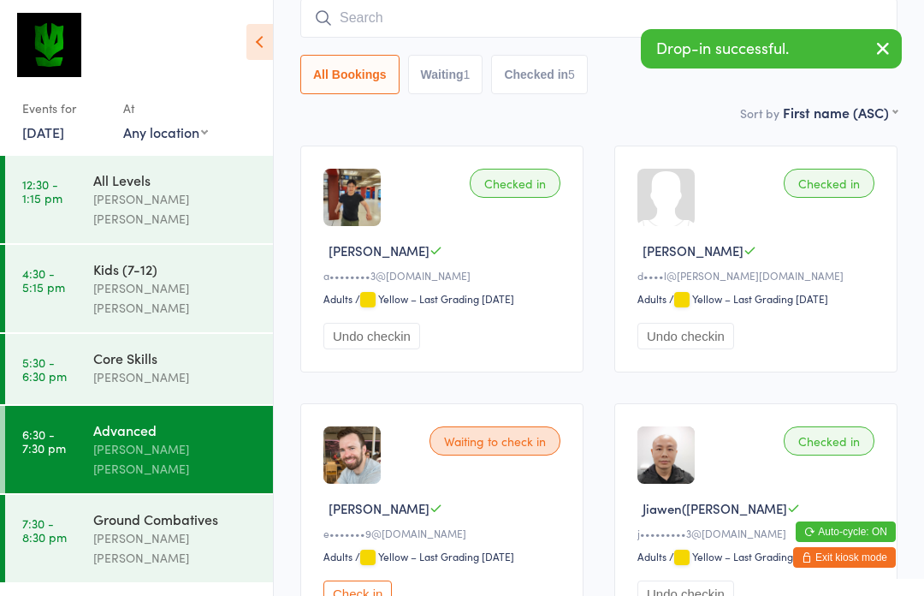
click at [184, 509] on div "Ground Combatives" at bounding box center [175, 518] width 165 height 19
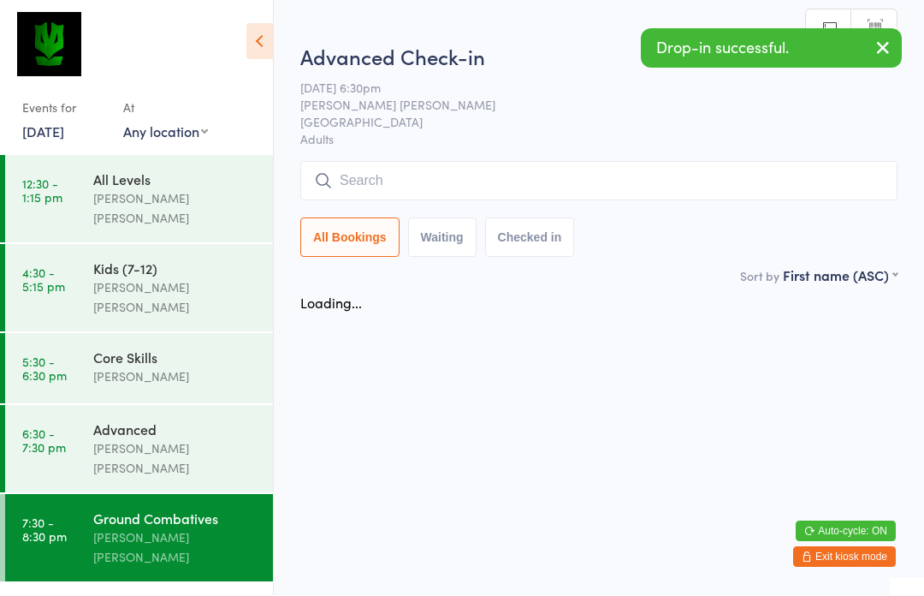
scroll to position [1, 0]
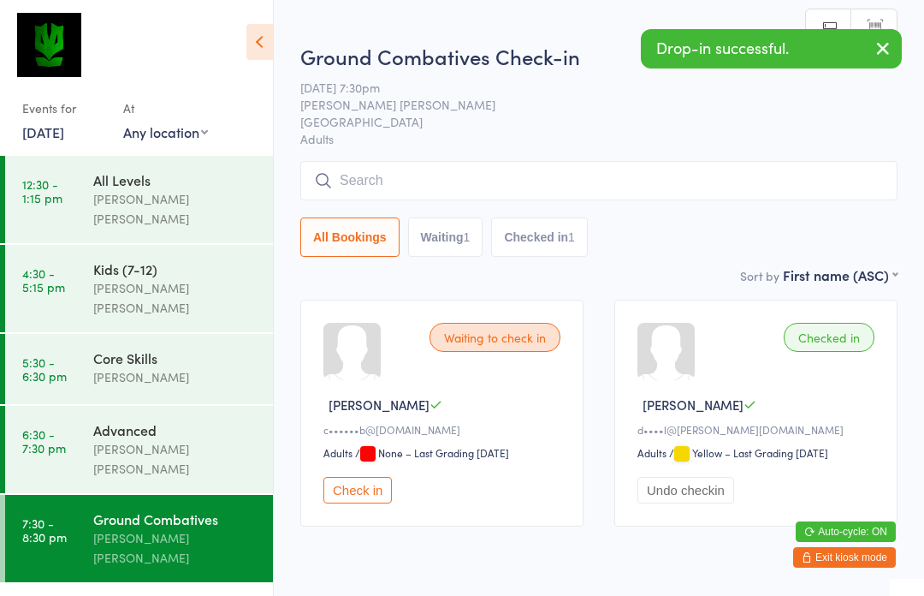
click at [497, 174] on input "search" at bounding box center [598, 180] width 597 height 39
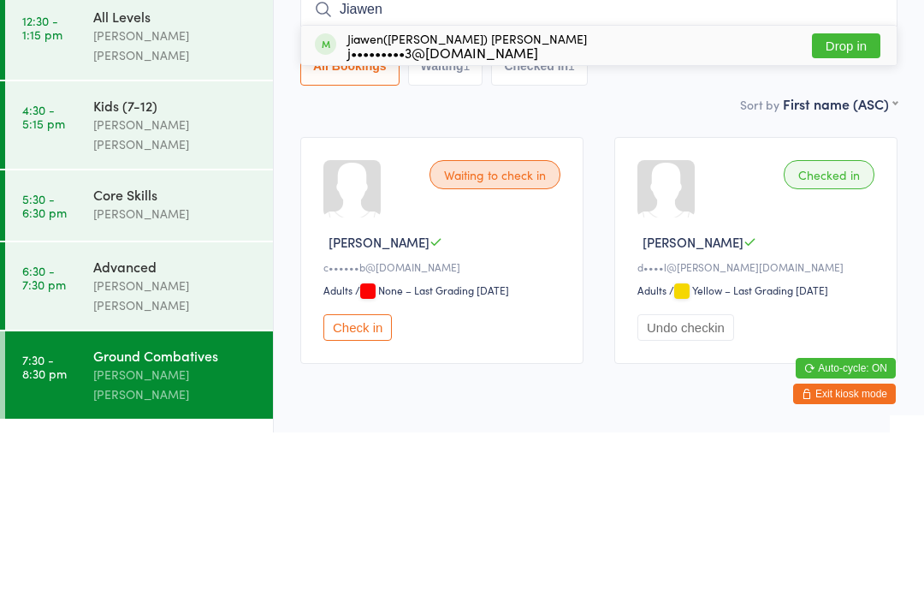
type input "Jiawen"
click at [847, 197] on button "Drop in" at bounding box center [846, 209] width 68 height 25
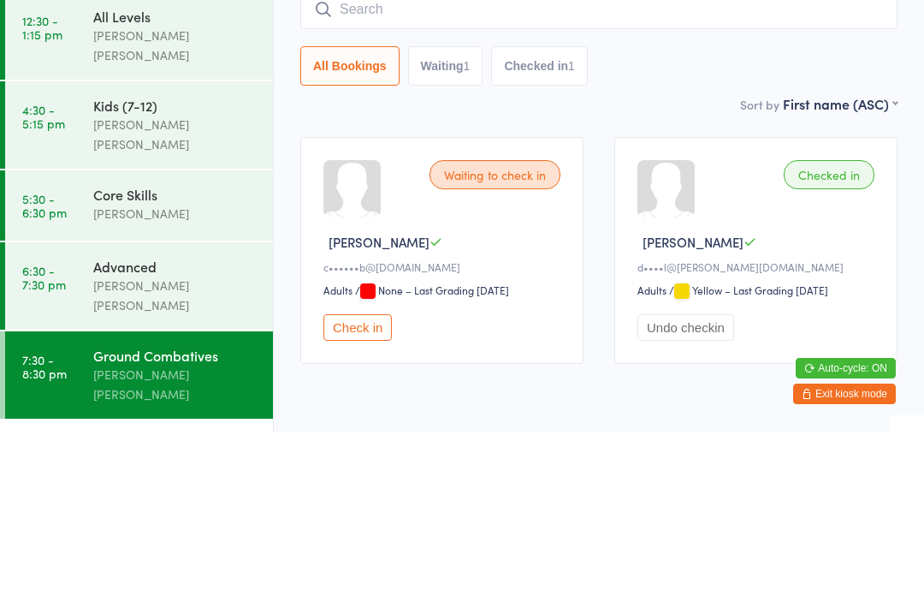
scroll to position [71, 0]
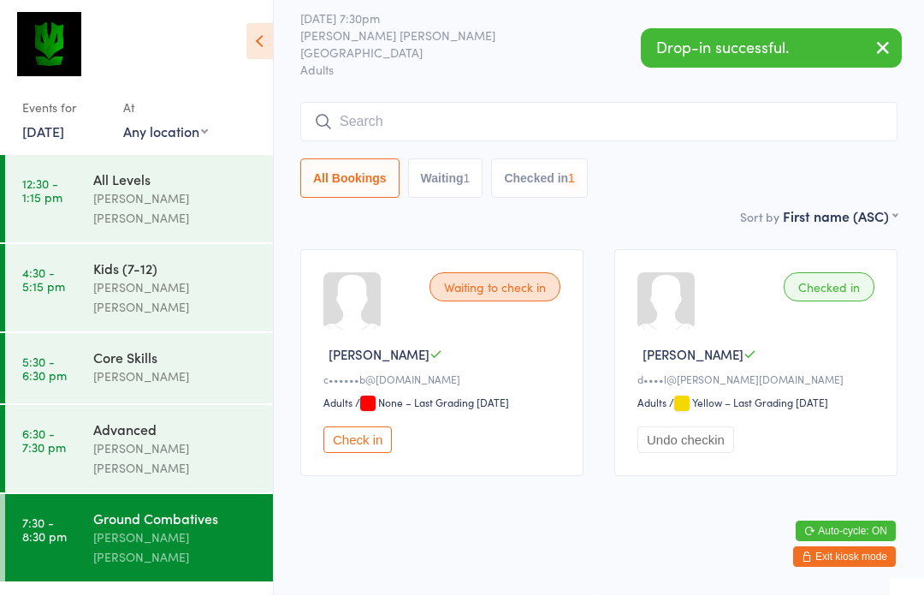
click at [179, 420] on div "Advanced" at bounding box center [175, 429] width 165 height 19
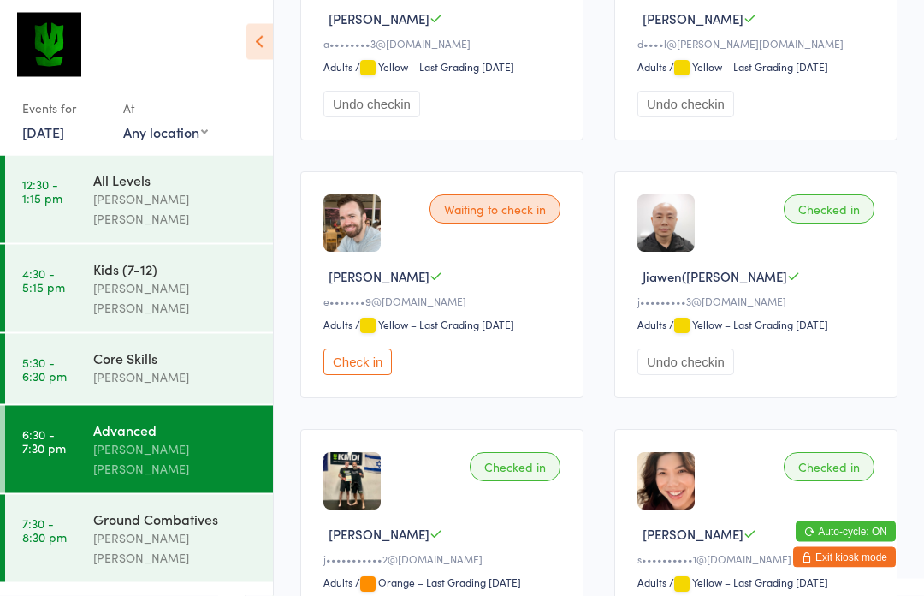
scroll to position [387, 0]
click at [368, 372] on button "Check in" at bounding box center [358, 361] width 68 height 27
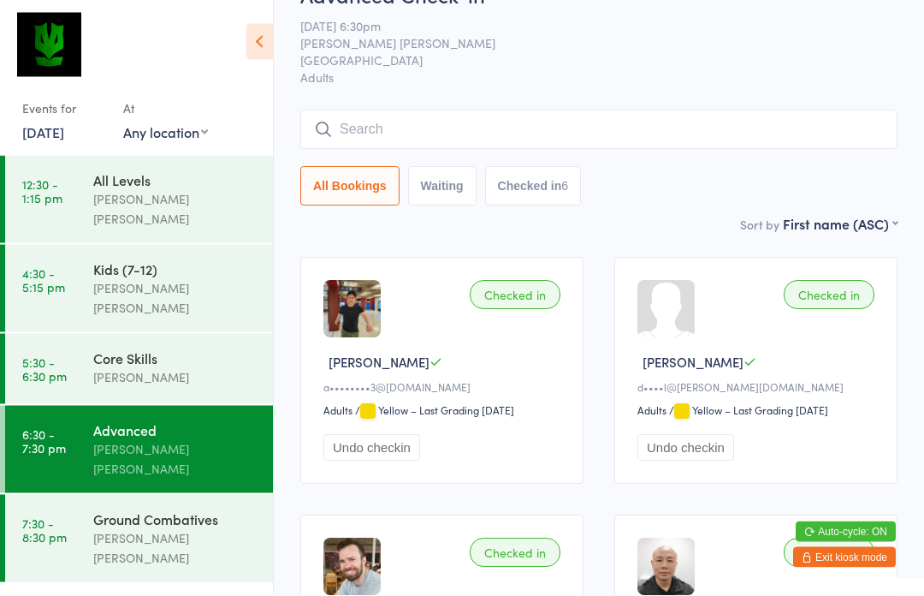
scroll to position [44, 0]
click at [389, 132] on input "search" at bounding box center [598, 129] width 597 height 39
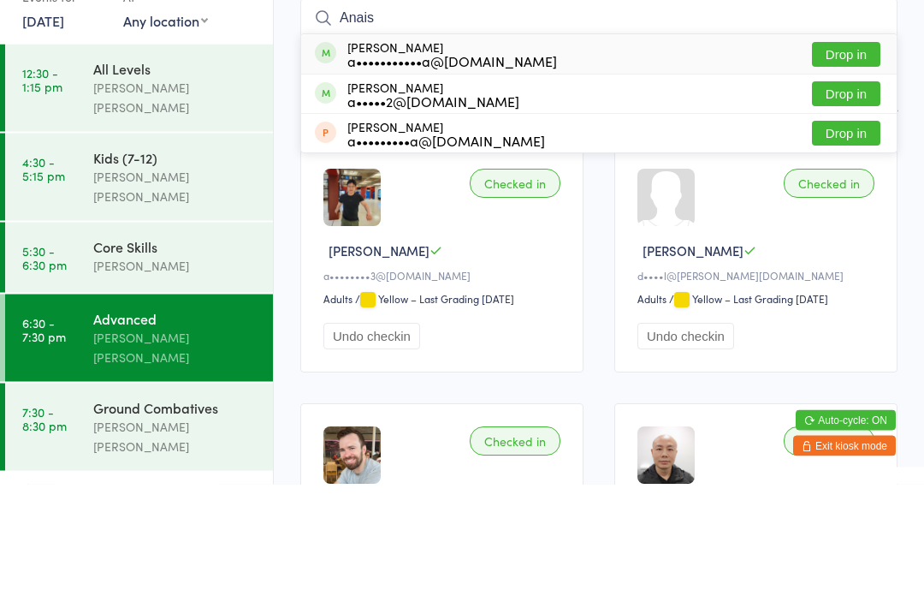
type input "Anais"
click at [847, 154] on button "Drop in" at bounding box center [846, 166] width 68 height 25
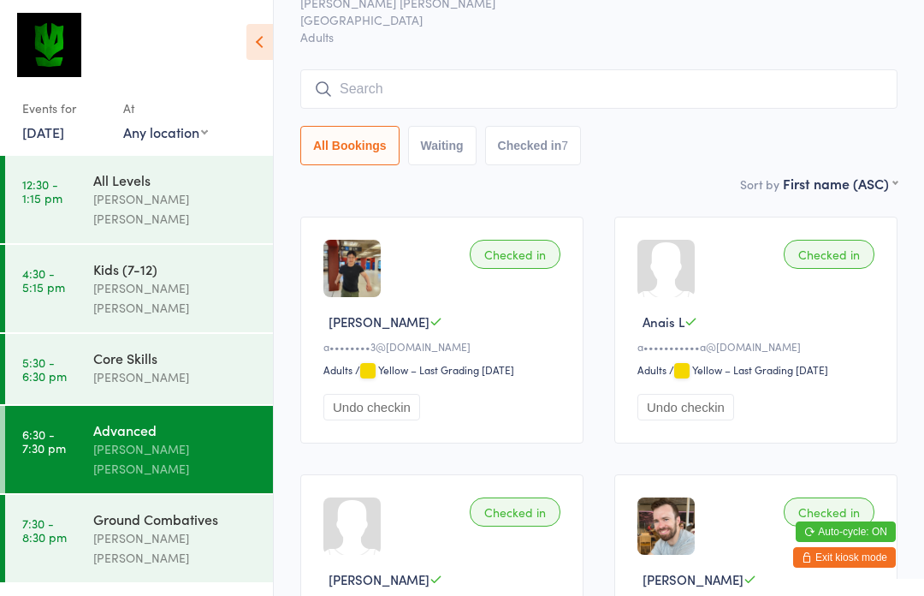
scroll to position [0, 0]
